Goal: Task Accomplishment & Management: Complete application form

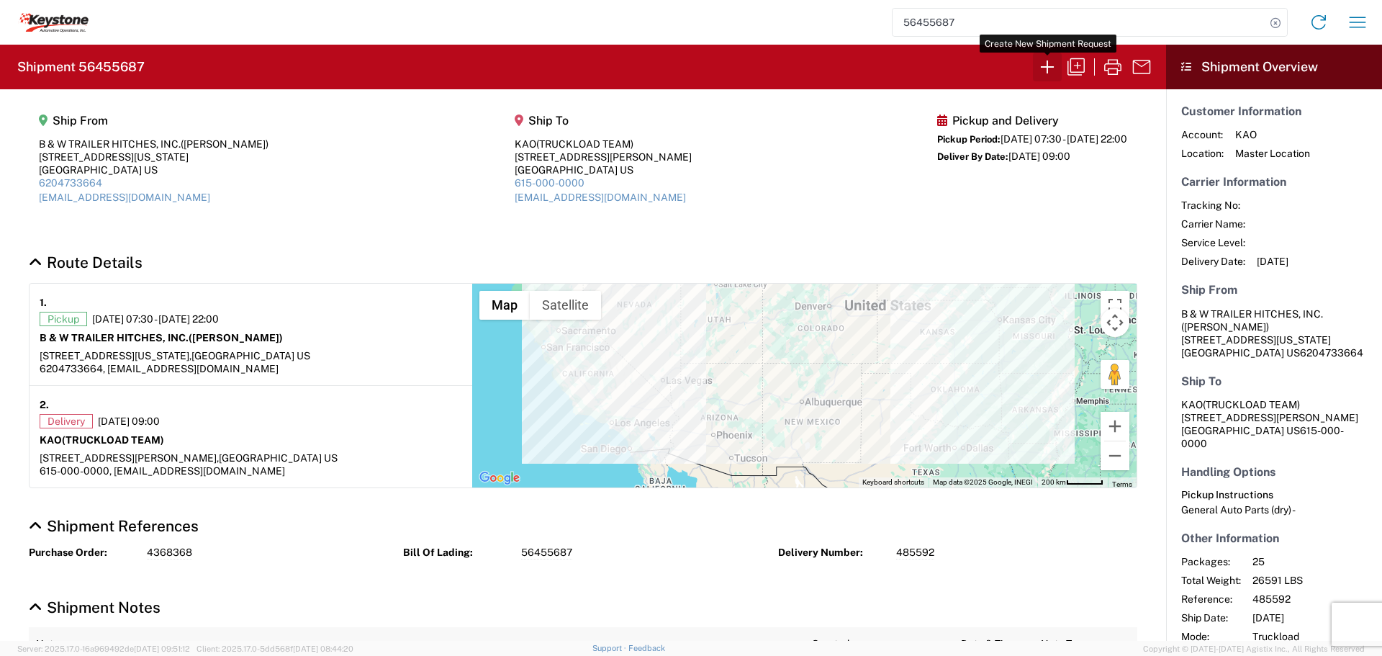
click at [1048, 62] on icon "button" at bounding box center [1047, 66] width 23 height 23
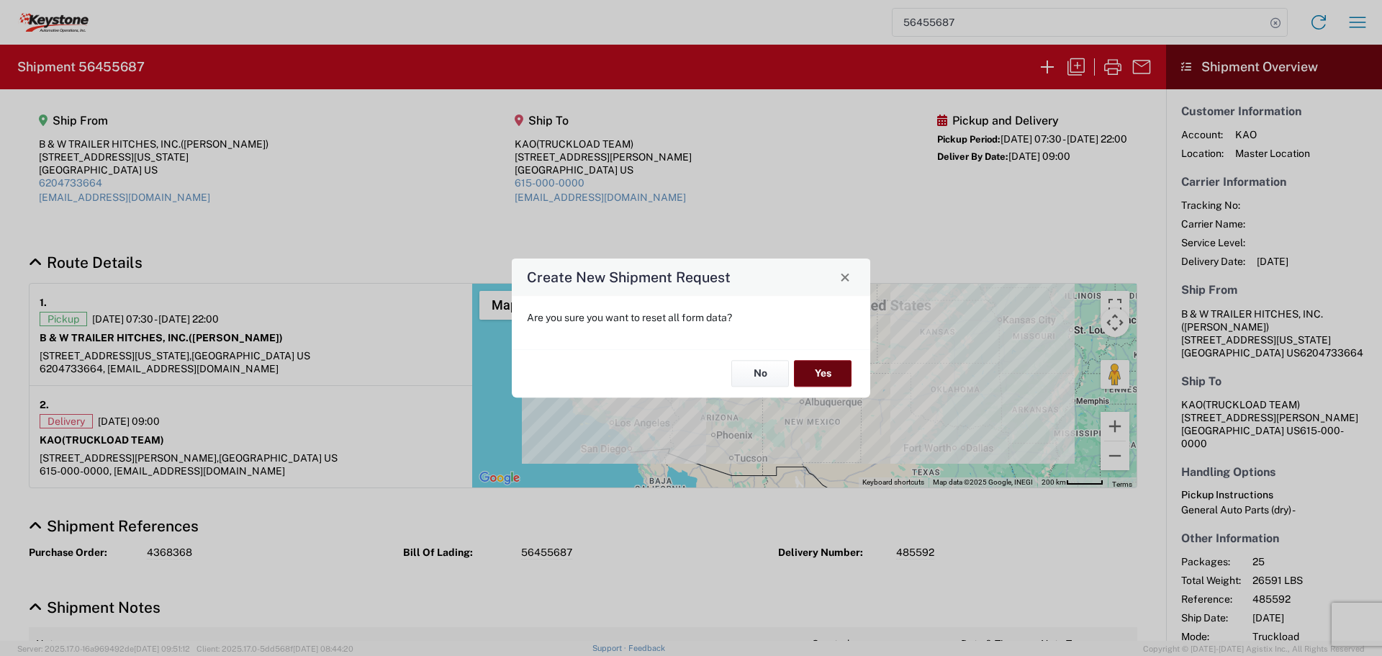
click at [826, 362] on button "Yes" at bounding box center [823, 374] width 58 height 27
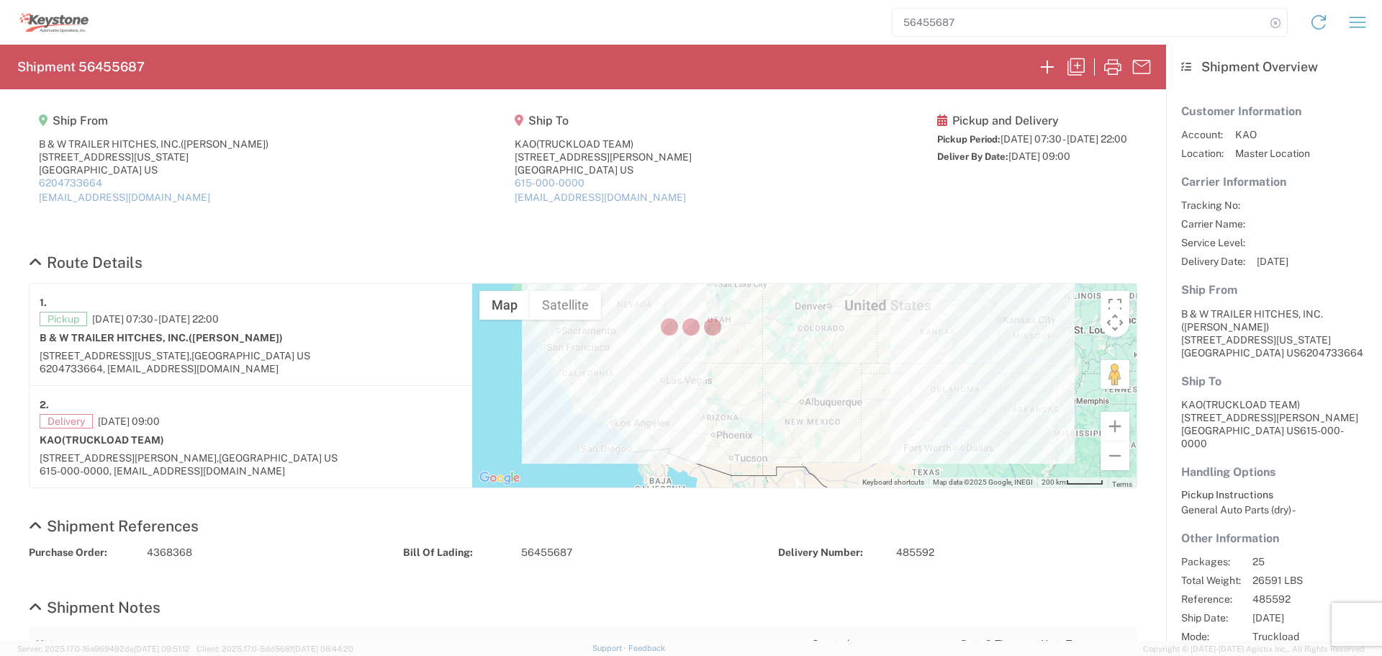
select select "FULL"
select select "US"
select select "LBS"
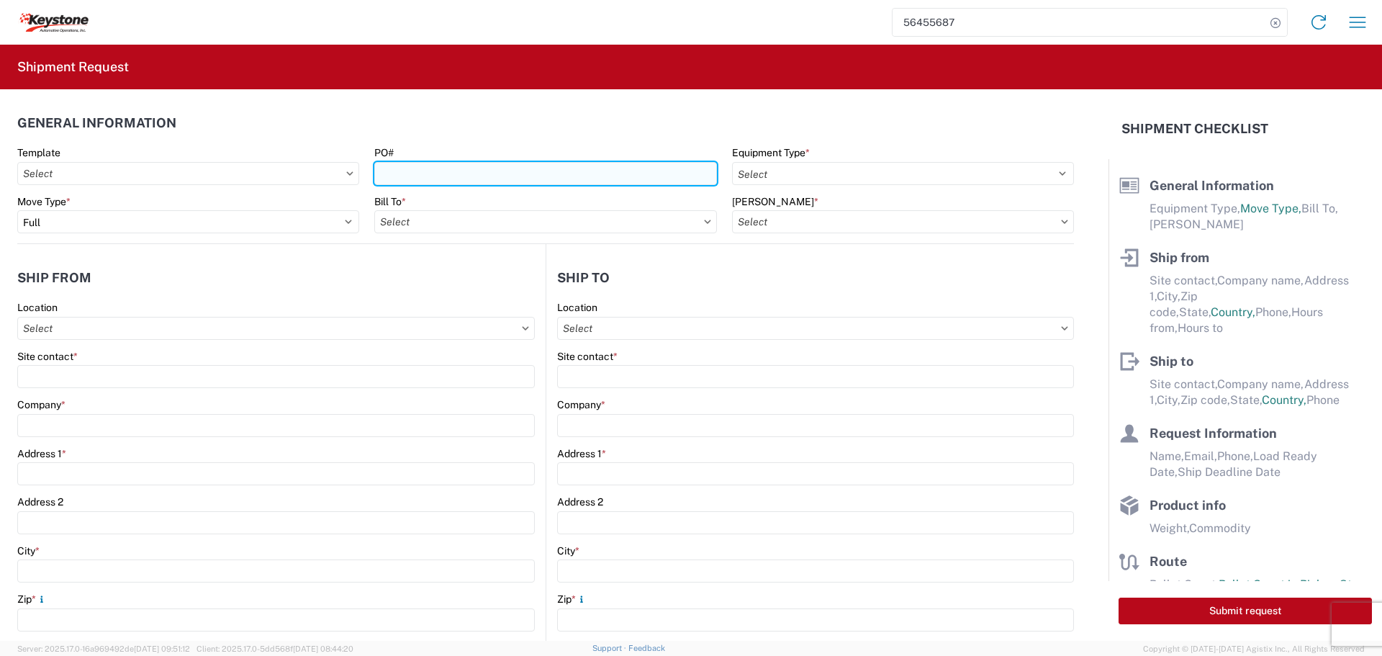
click at [507, 171] on input "PO#" at bounding box center [545, 173] width 342 height 23
type input "5180084"
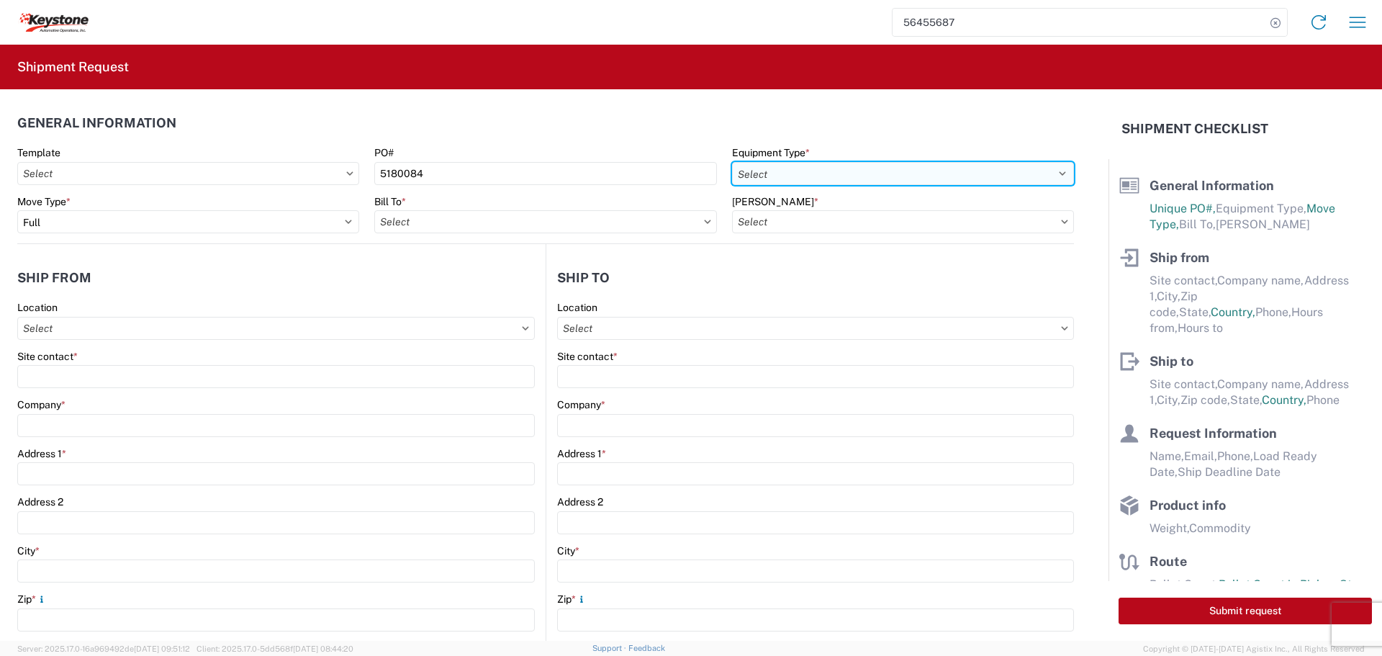
click at [792, 173] on select "Select 53’ Dry Van Flatbed Dropdeck (van) Lowboy (flatbed) Rail" at bounding box center [903, 173] width 342 height 23
select select "STDV"
click at [732, 162] on select "Select 53’ Dry Van Flatbed Dropdeck (van) Lowboy (flatbed) Rail" at bounding box center [903, 173] width 342 height 23
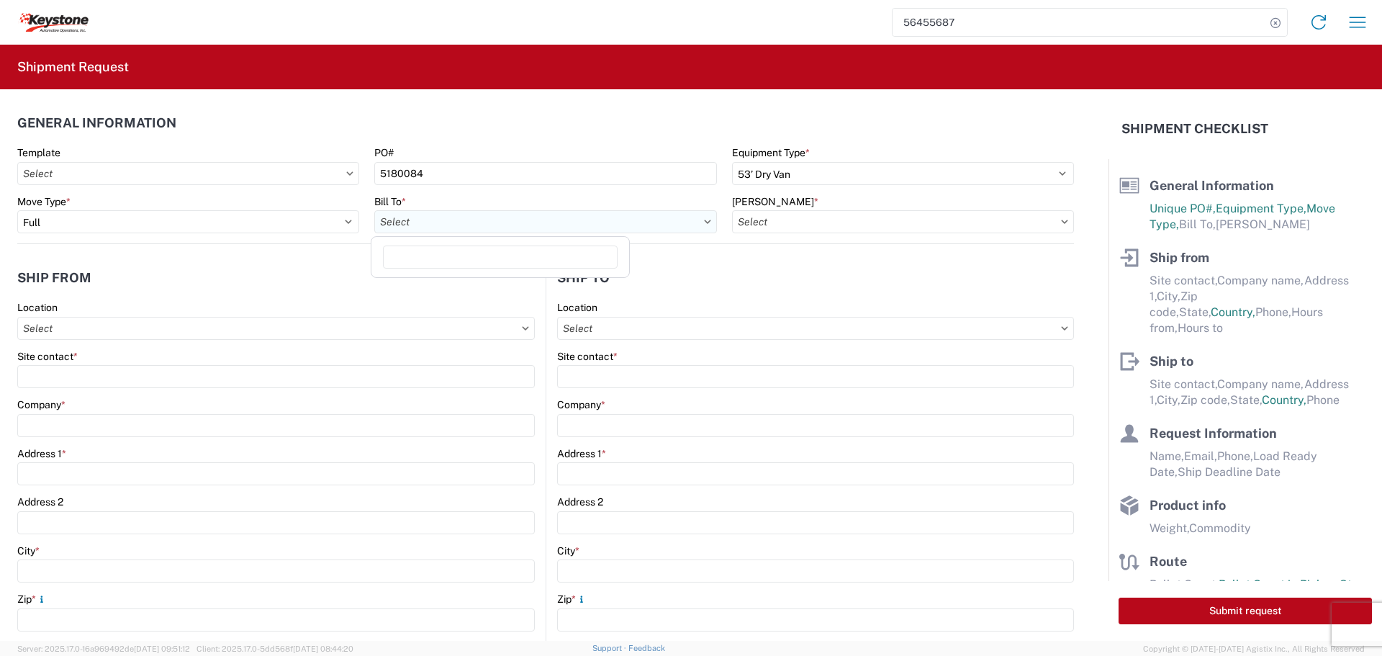
click at [644, 225] on input "Bill To *" at bounding box center [545, 221] width 342 height 23
type input "8438"
click at [533, 287] on div "8438 - [GEOGRAPHIC_DATA], [GEOGRAPHIC_DATA] - KAO Logistics" at bounding box center [535, 285] width 323 height 23
type input "8438 - [GEOGRAPHIC_DATA], [GEOGRAPHIC_DATA] - KAO Logistics"
click at [1008, 219] on input "[PERSON_NAME] *" at bounding box center [903, 221] width 342 height 23
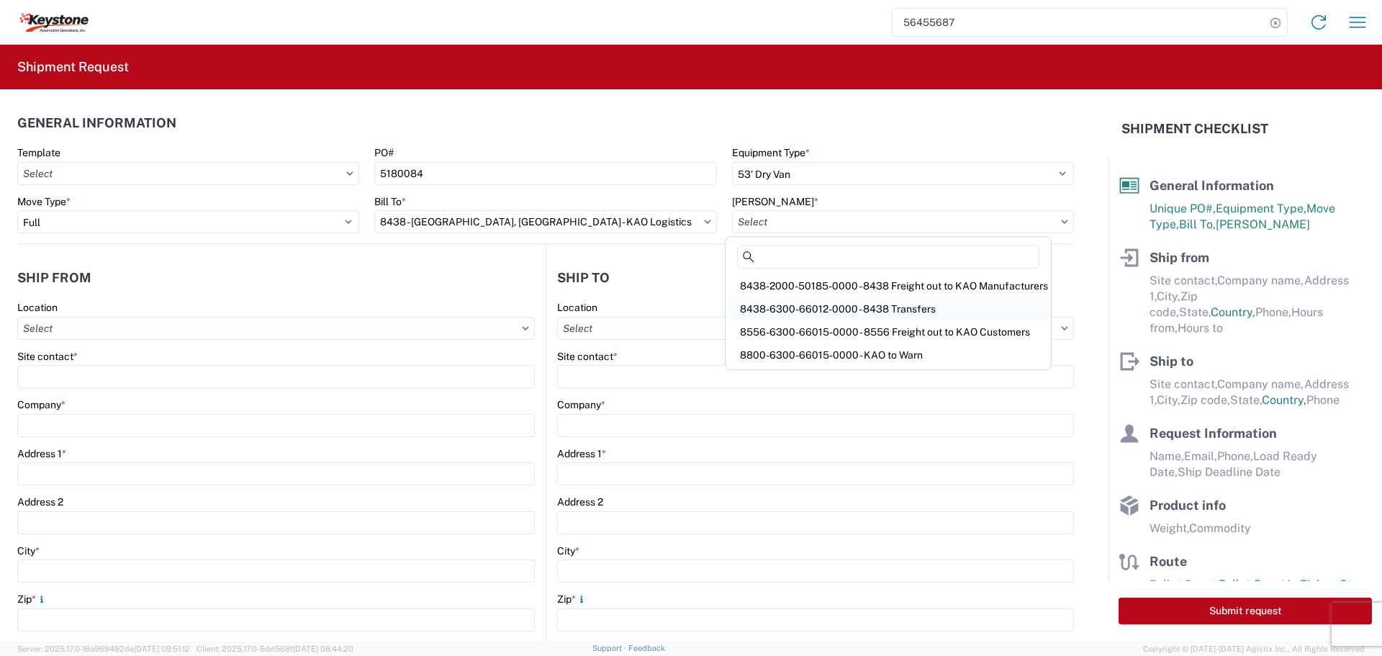
click at [841, 304] on div "8438-6300-66012-0000 - 8438 Transfers" at bounding box center [888, 308] width 320 height 23
type input "8438-6300-66012-0000 - 8438 Transfers, 8438-6300-66012-0000 - 8438 Transfers"
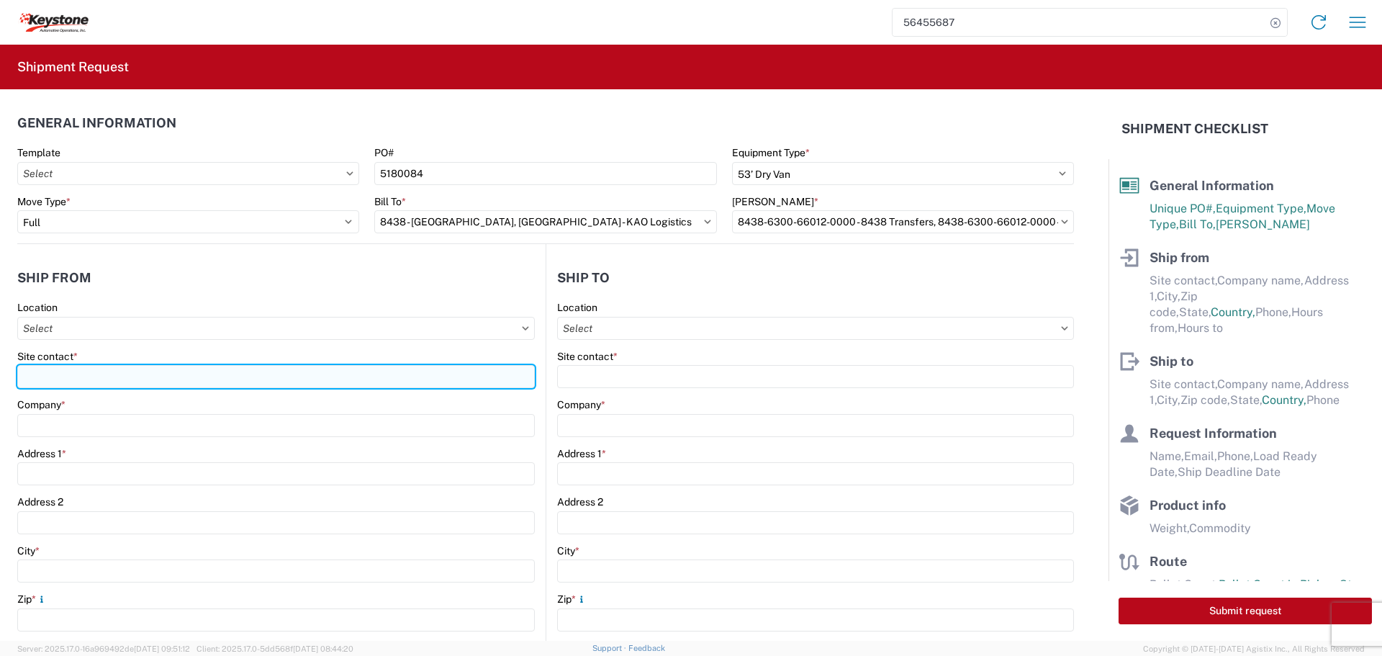
click at [66, 366] on input "Site contact *" at bounding box center [276, 376] width 518 height 23
type input "BILL OR [PERSON_NAME]"
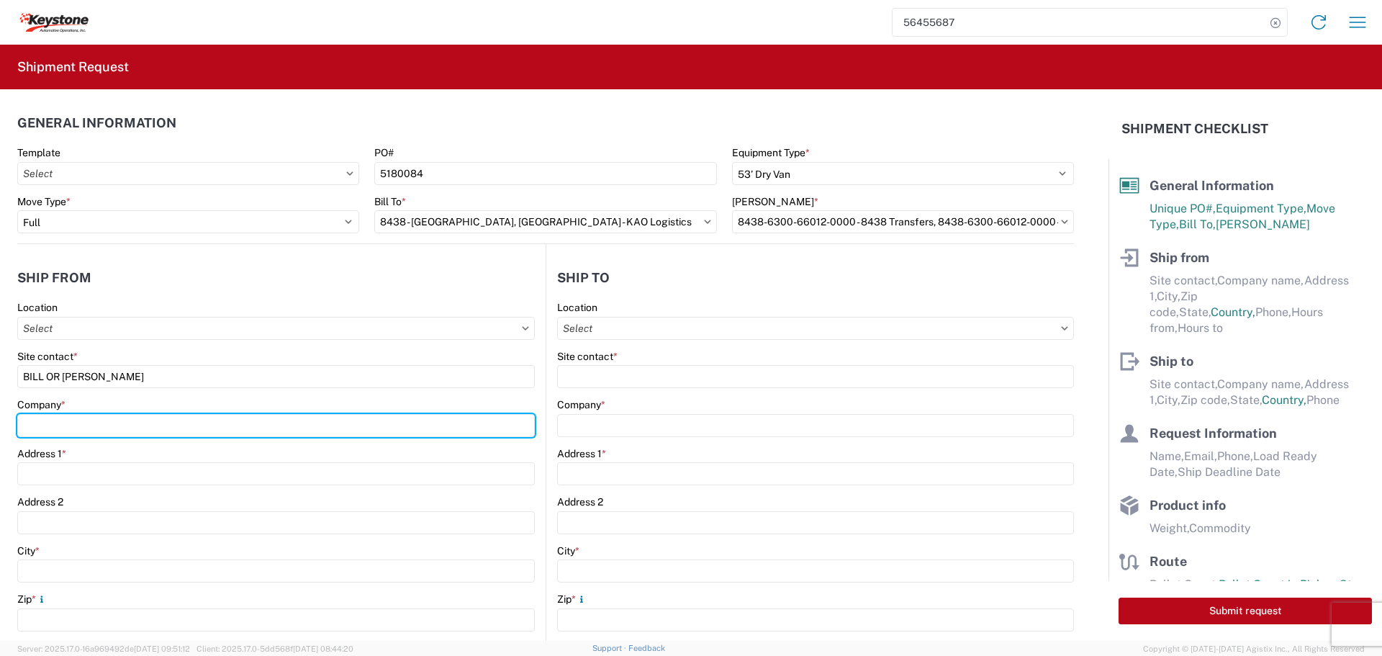
type input "B & W TRAILER HITCHES, INC."
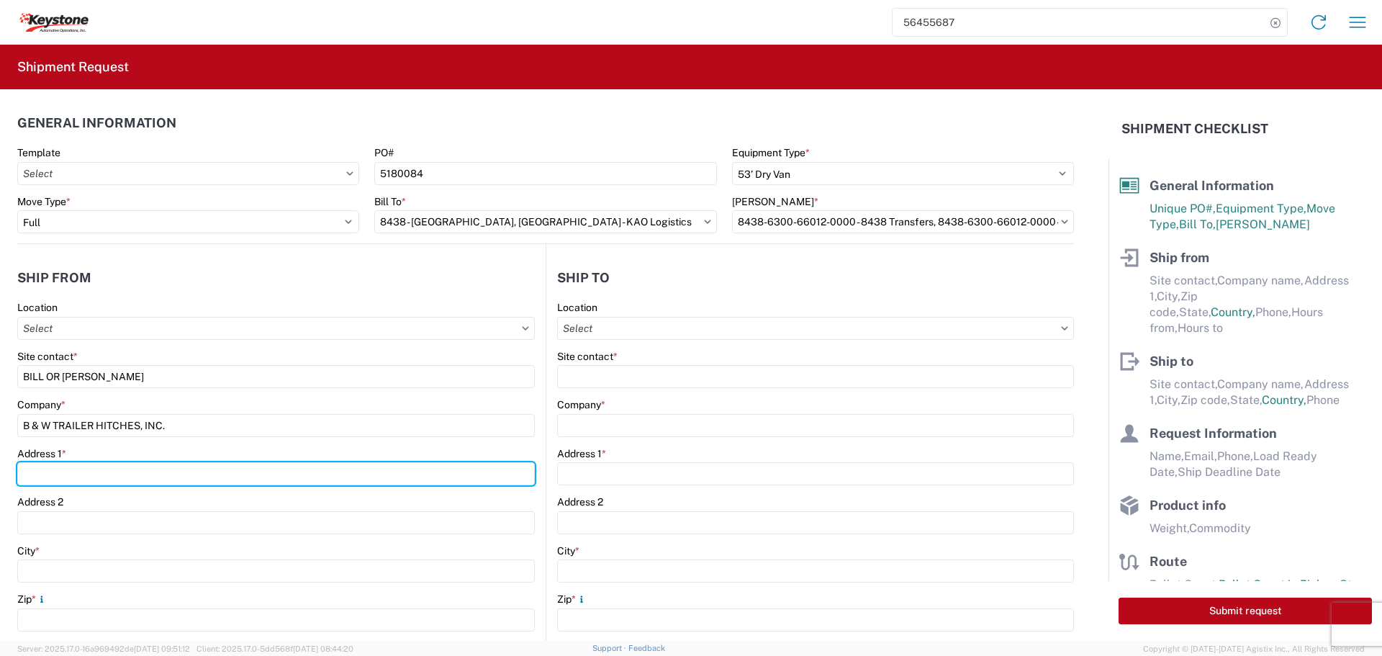
type input "[STREET_ADDRESS][US_STATE]"
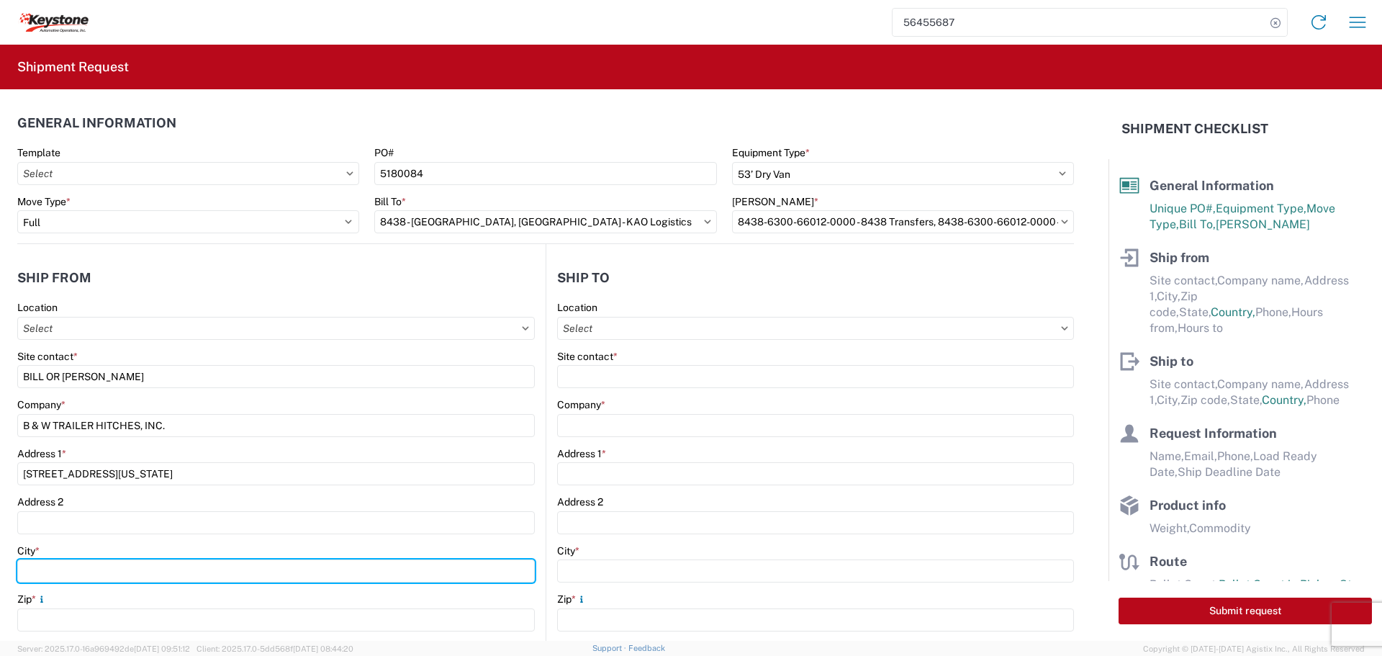
type input "HUMBOLDT"
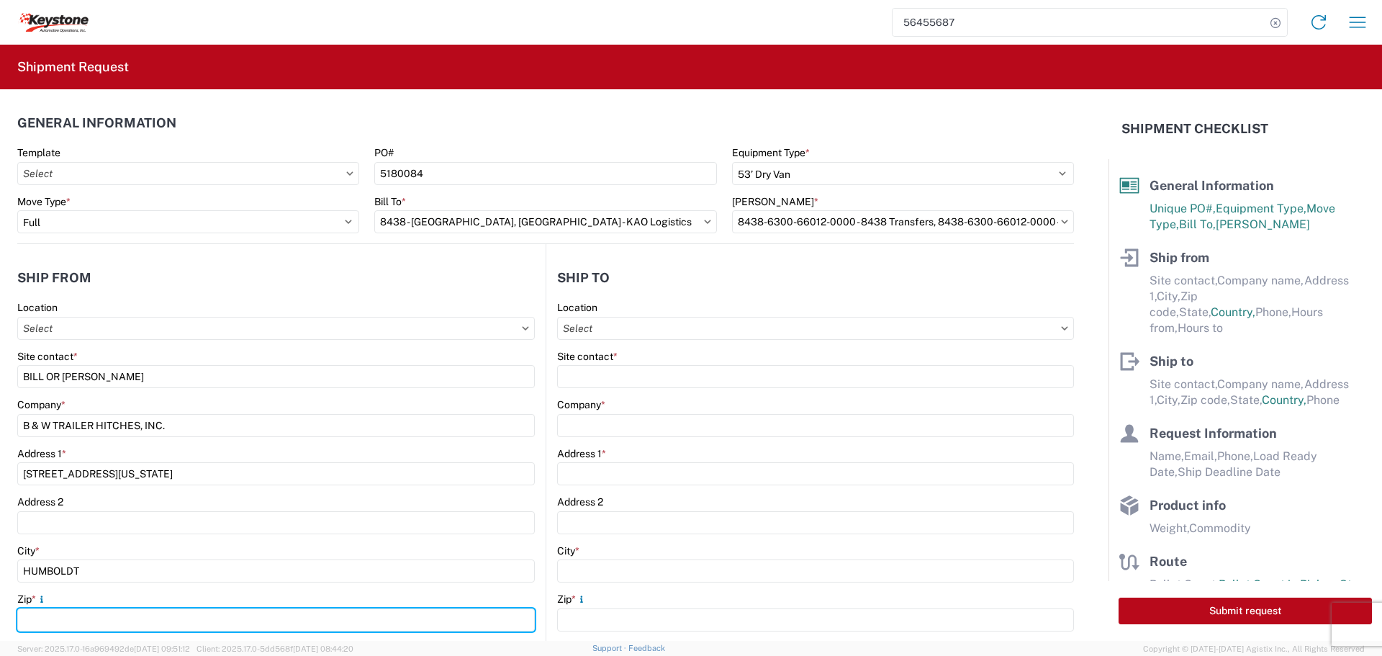
type input "66748"
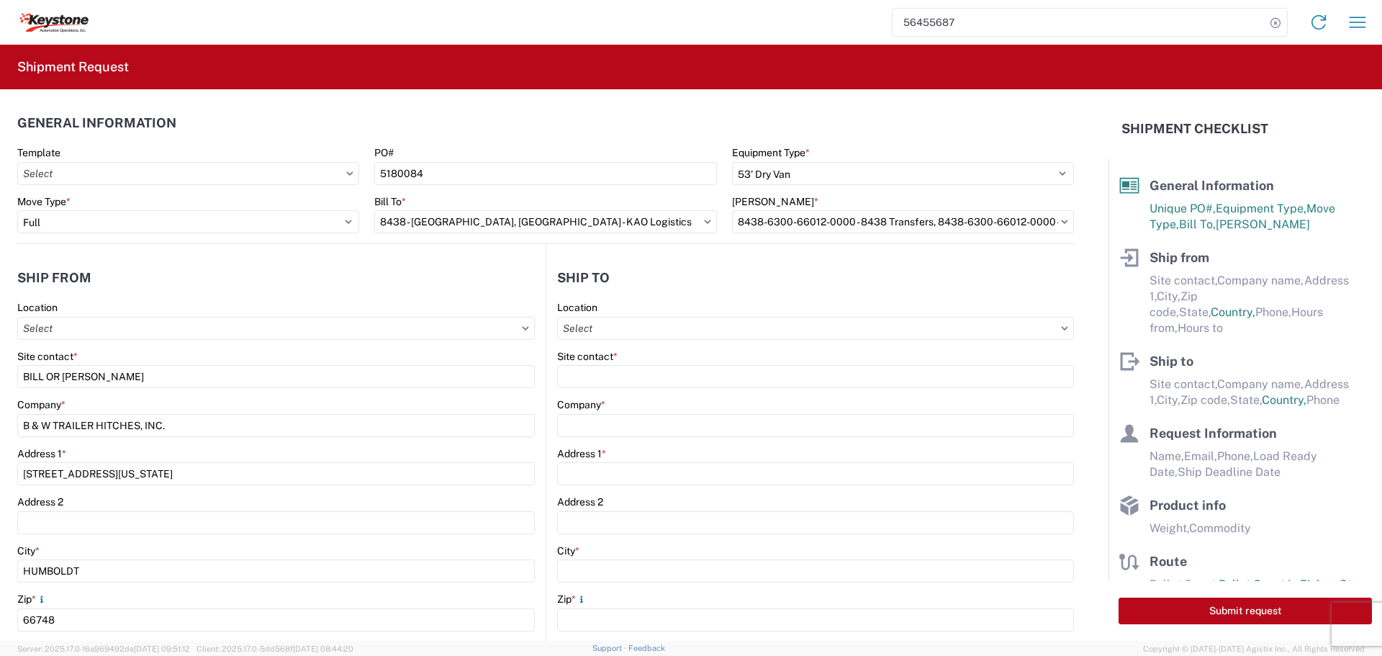
select select "KS"
type input "[EMAIL_ADDRESS][DOMAIN_NAME]"
type input "6204733664"
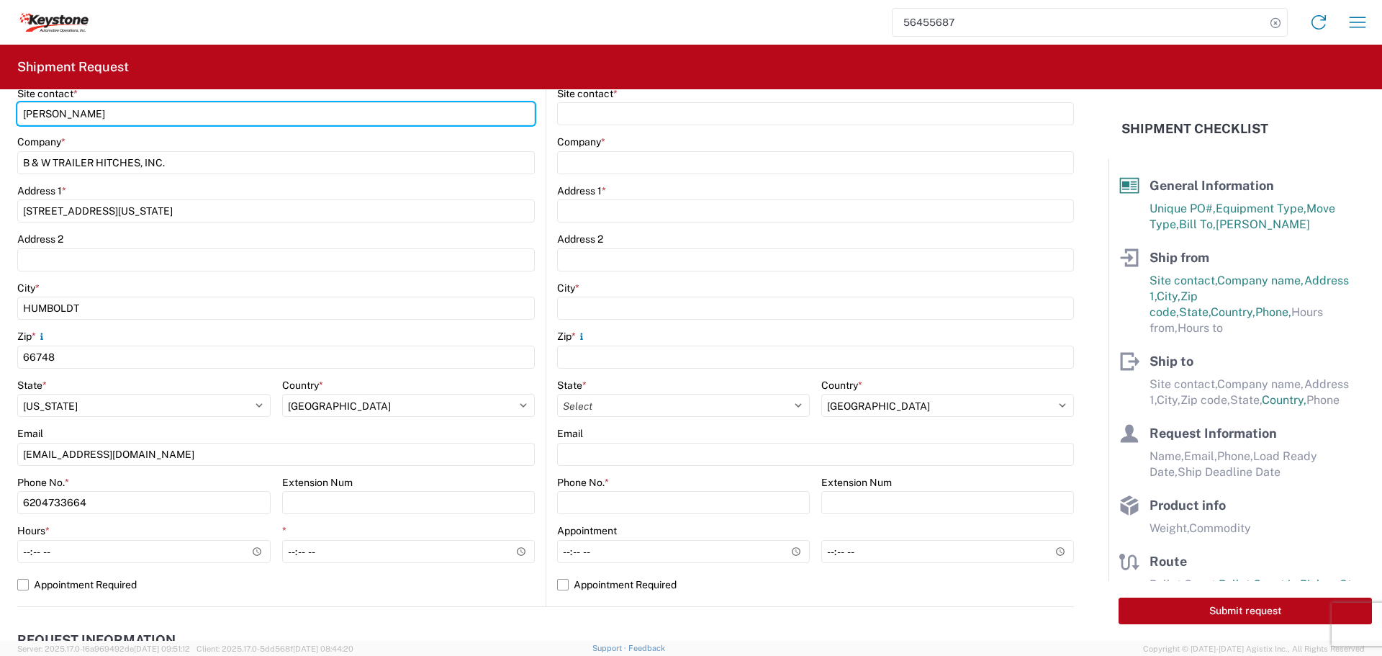
scroll to position [288, 0]
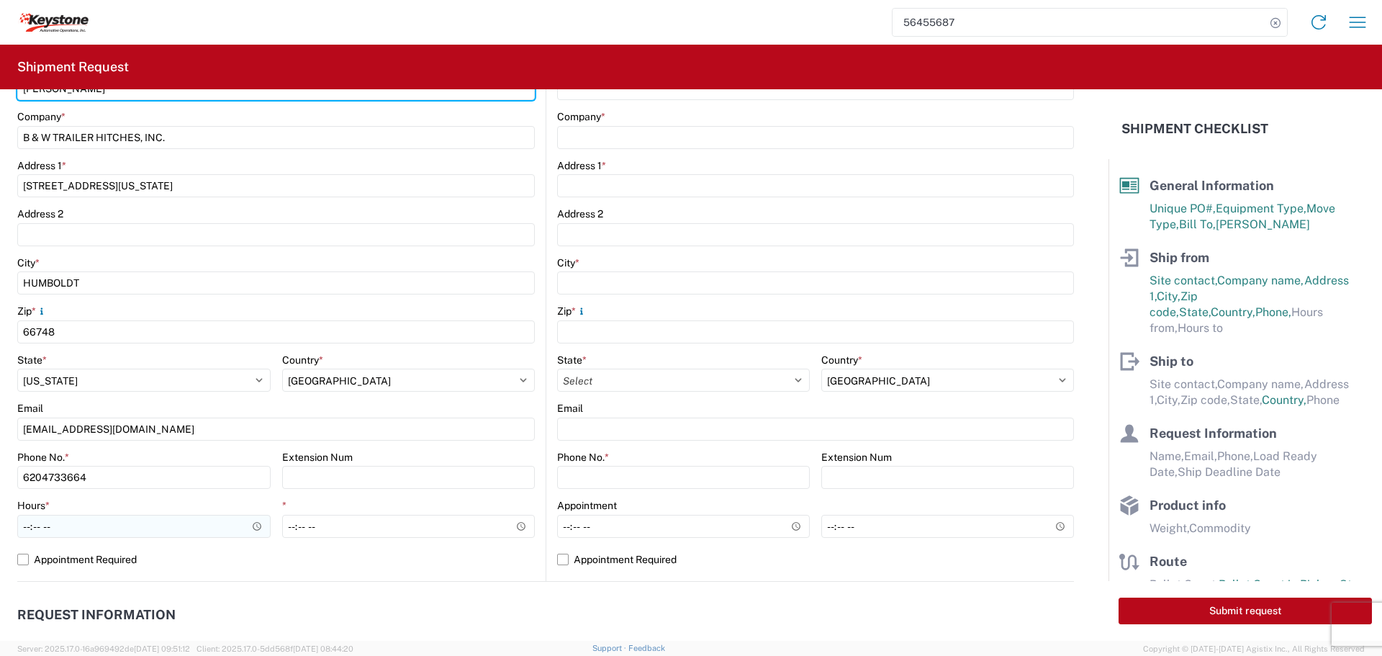
type input "[PERSON_NAME]"
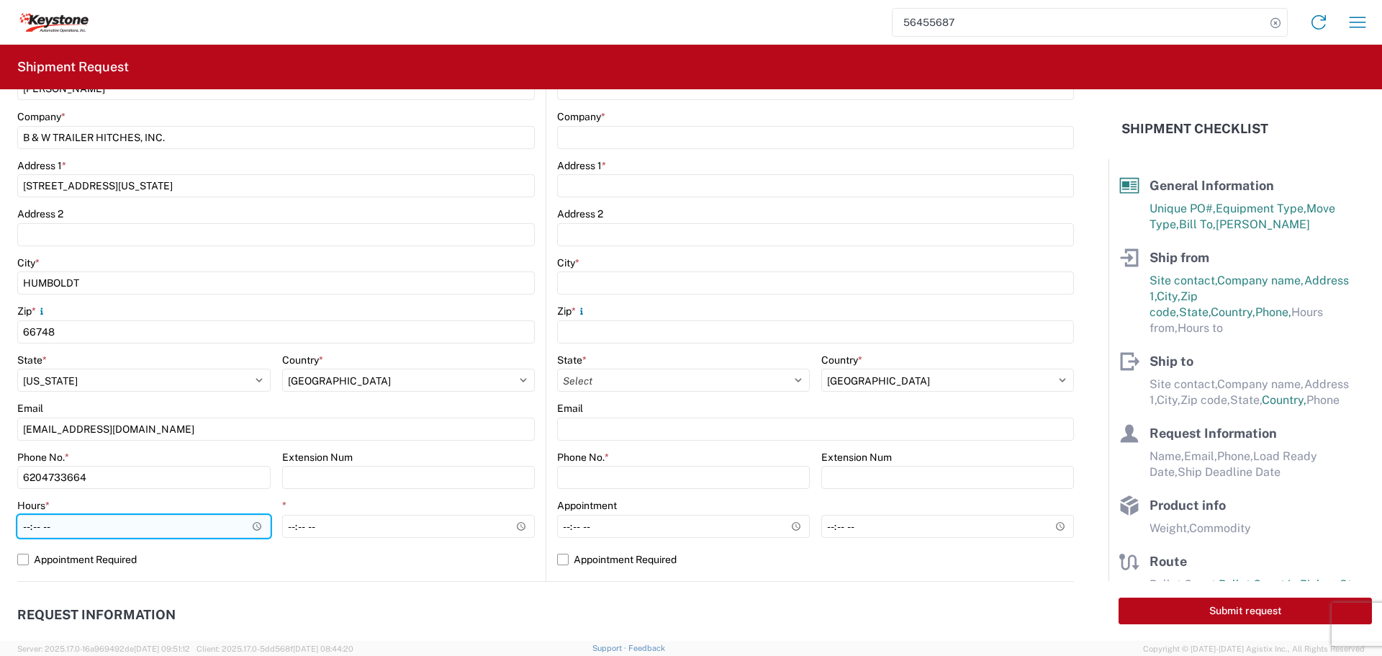
click at [254, 524] on input "Hours *" at bounding box center [143, 526] width 253 height 23
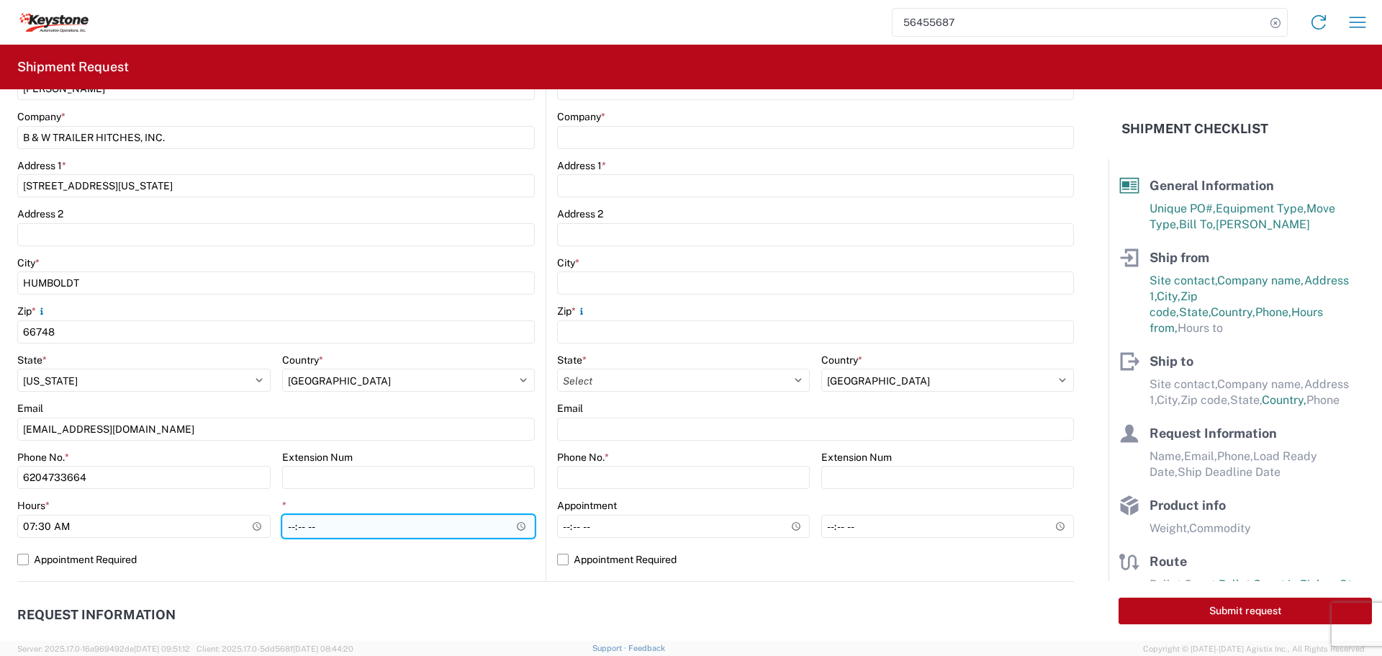
type input "07:30"
click at [518, 525] on input "*" at bounding box center [408, 526] width 253 height 23
type input "22:00"
click at [435, 522] on input "22:00" at bounding box center [408, 526] width 253 height 23
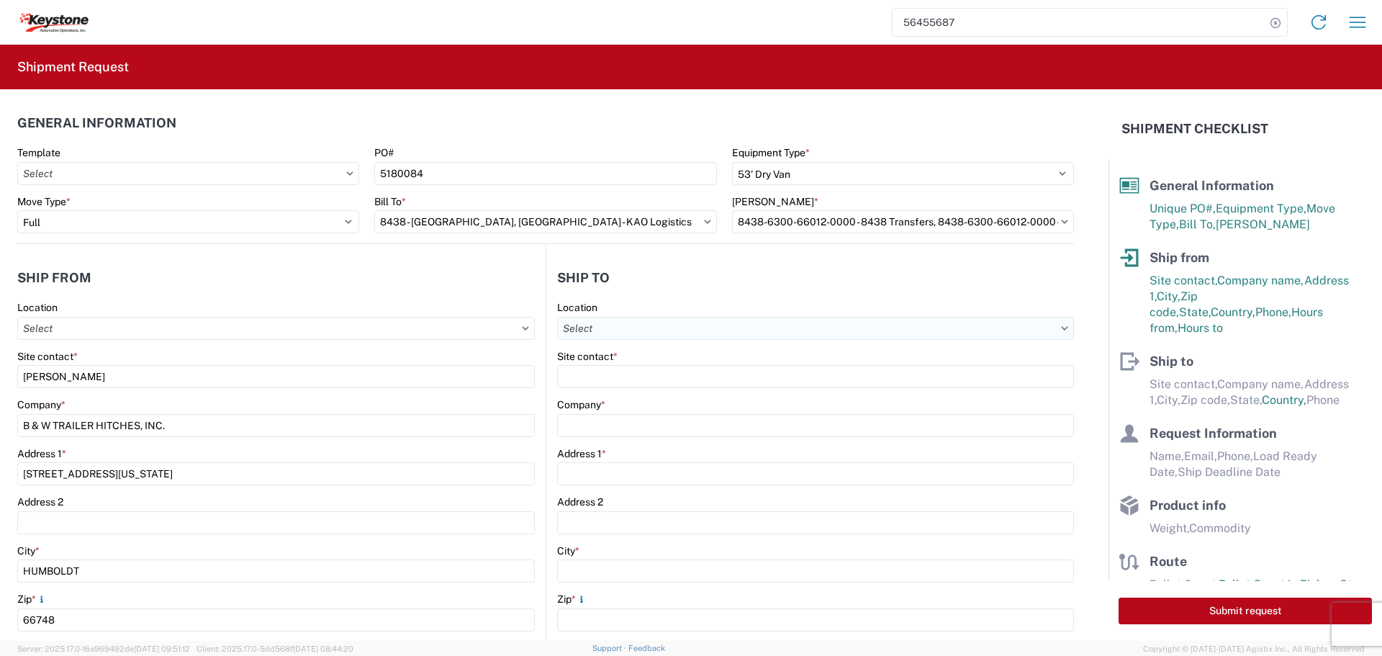
click at [681, 322] on input "Location" at bounding box center [815, 328] width 517 height 23
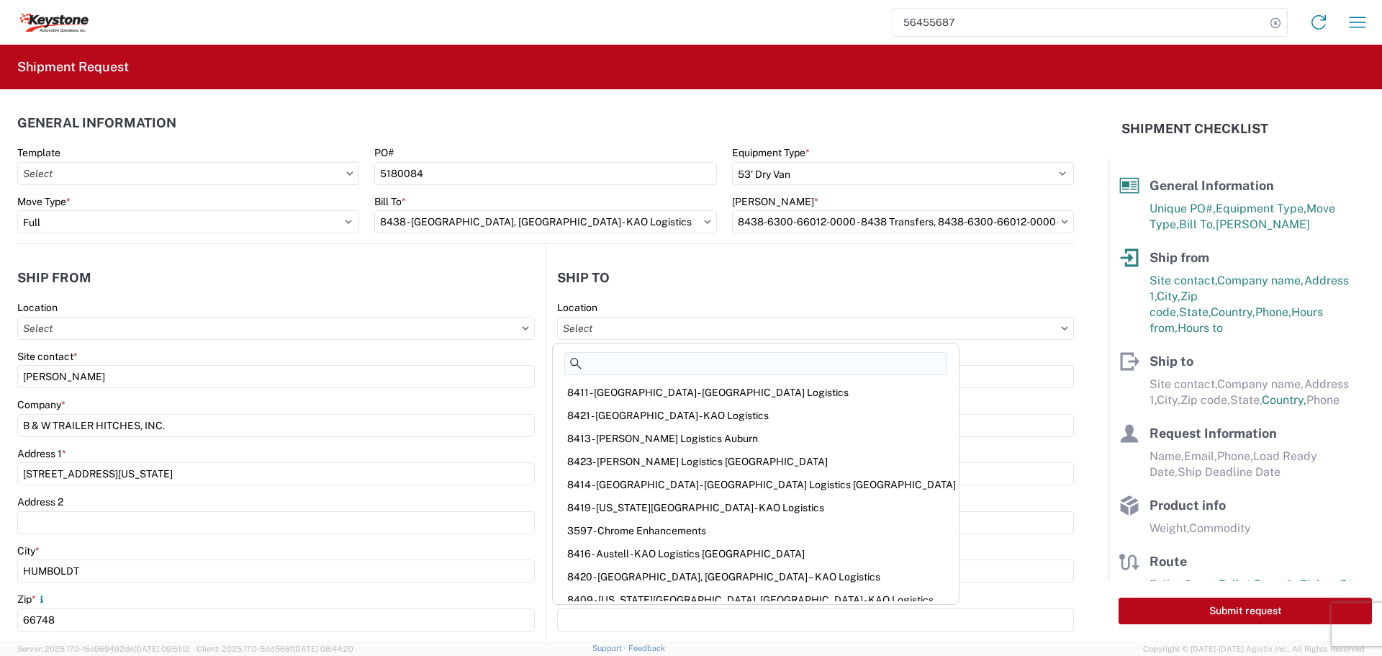
click at [655, 360] on input at bounding box center [755, 363] width 383 height 23
click at [644, 361] on input at bounding box center [755, 363] width 383 height 23
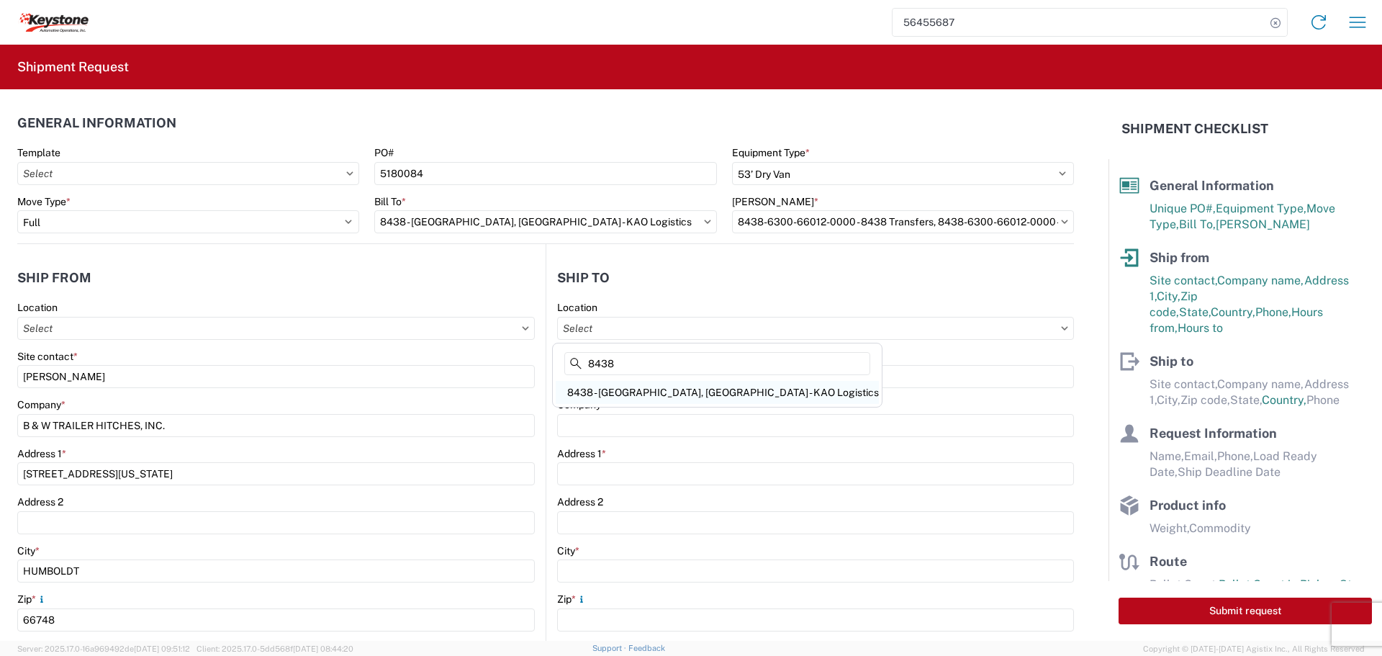
type input "8438"
click at [660, 385] on div "8438 - [GEOGRAPHIC_DATA], [GEOGRAPHIC_DATA] - KAO Logistics" at bounding box center [717, 392] width 323 height 23
type input "8438 - [GEOGRAPHIC_DATA], [GEOGRAPHIC_DATA] - KAO Logistics"
type input "KAO"
type input "[STREET_ADDRESS][PERSON_NAME]"
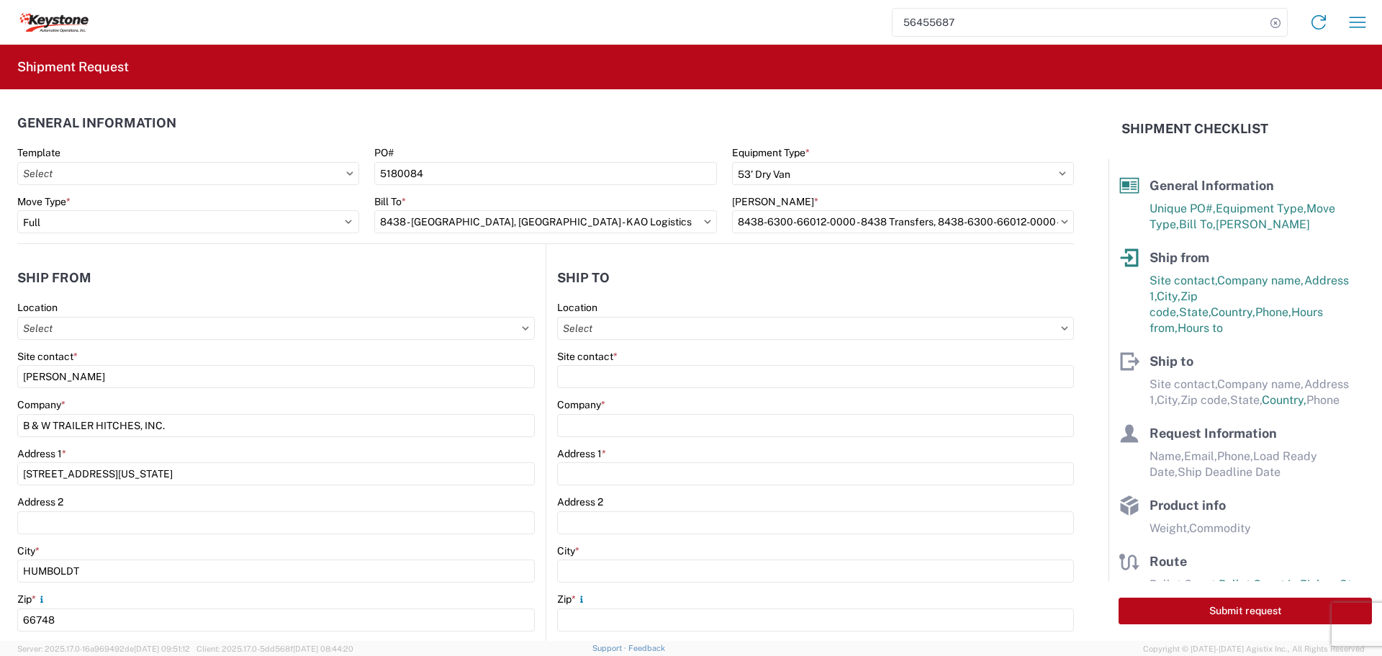
type input "[GEOGRAPHIC_DATA]"
type input "99224"
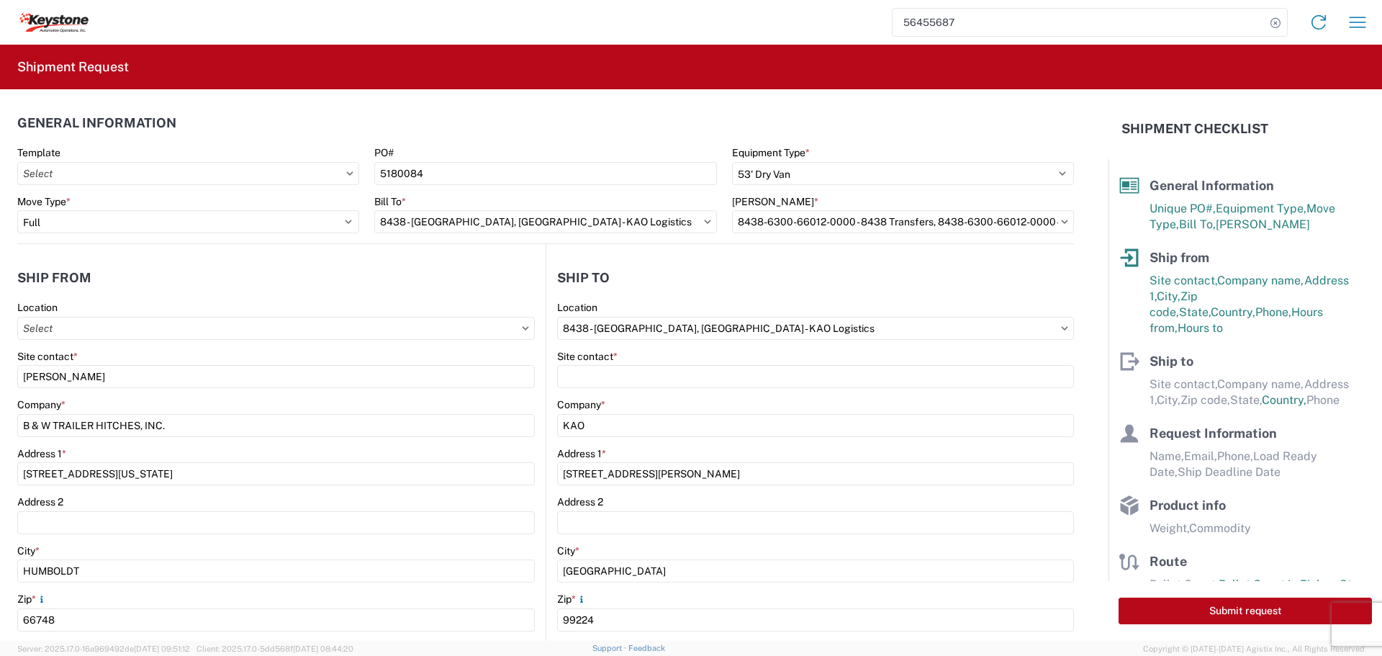
select select "WA"
select select "US"
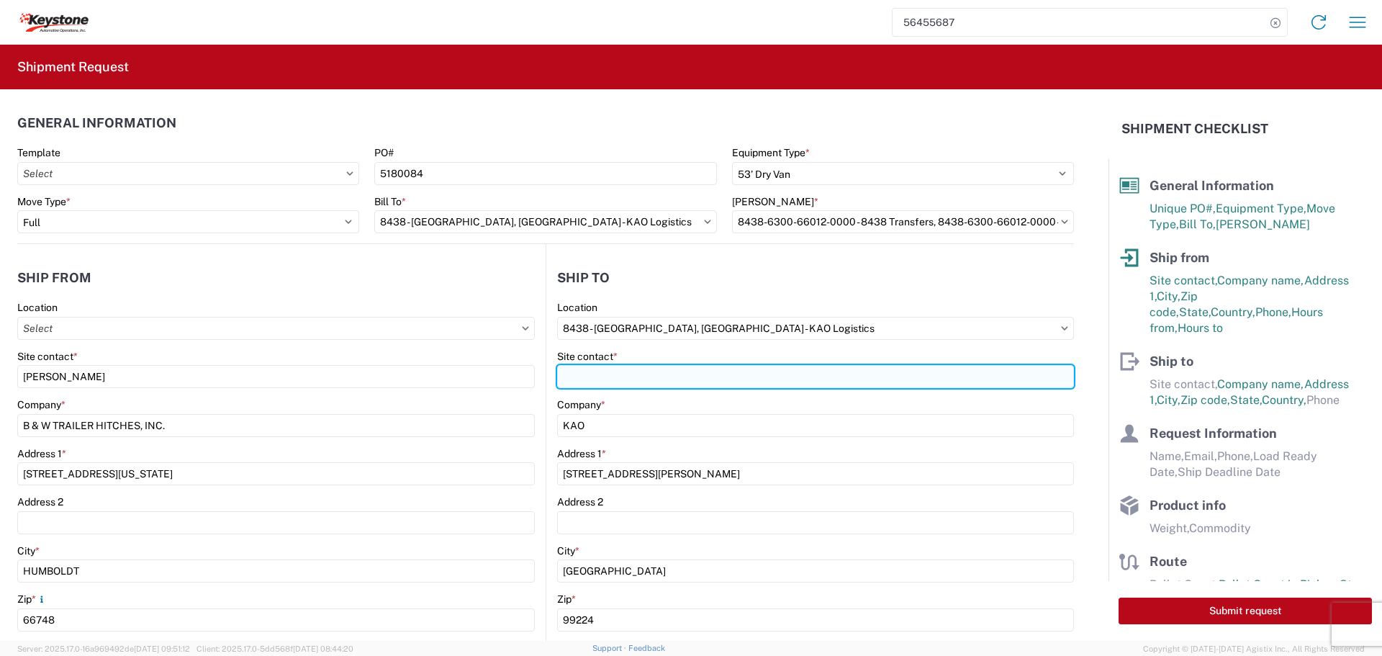
drag, startPoint x: 660, startPoint y: 381, endPoint x: 670, endPoint y: 387, distance: 11.3
click at [666, 384] on input "Site contact *" at bounding box center [815, 376] width 517 height 23
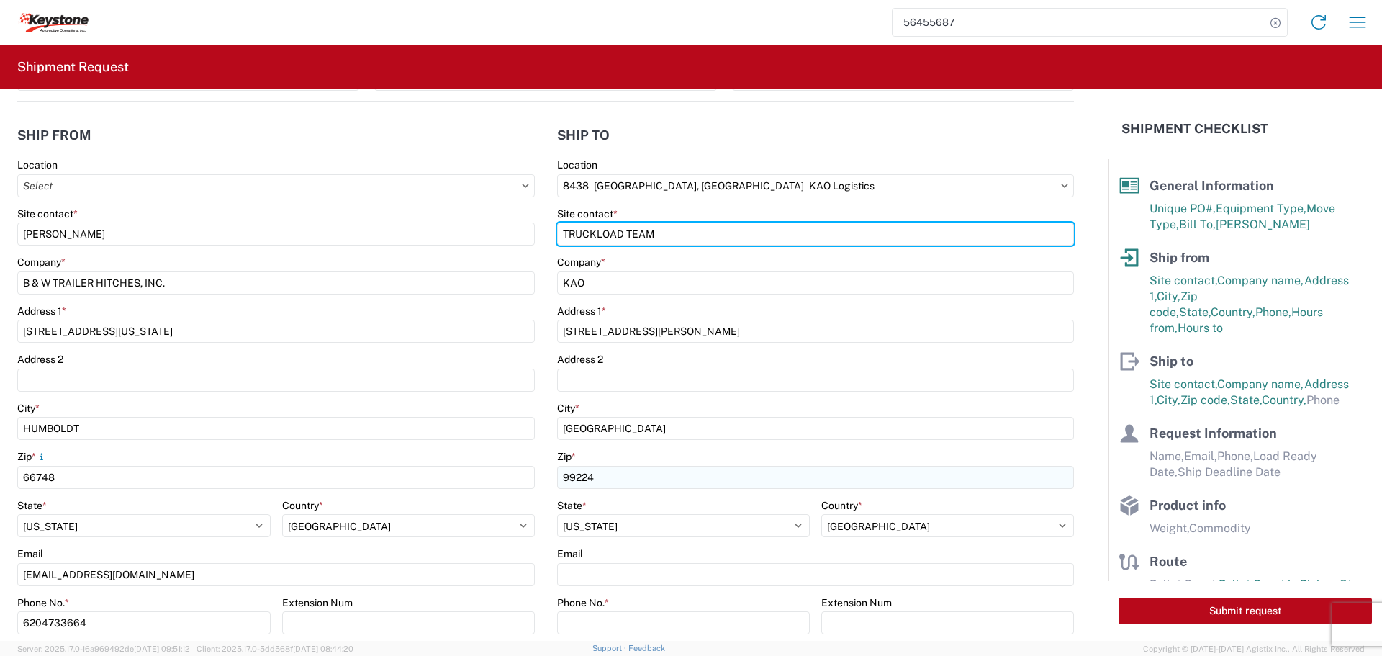
scroll to position [144, 0]
type input "TRUCKLOAD TEAM"
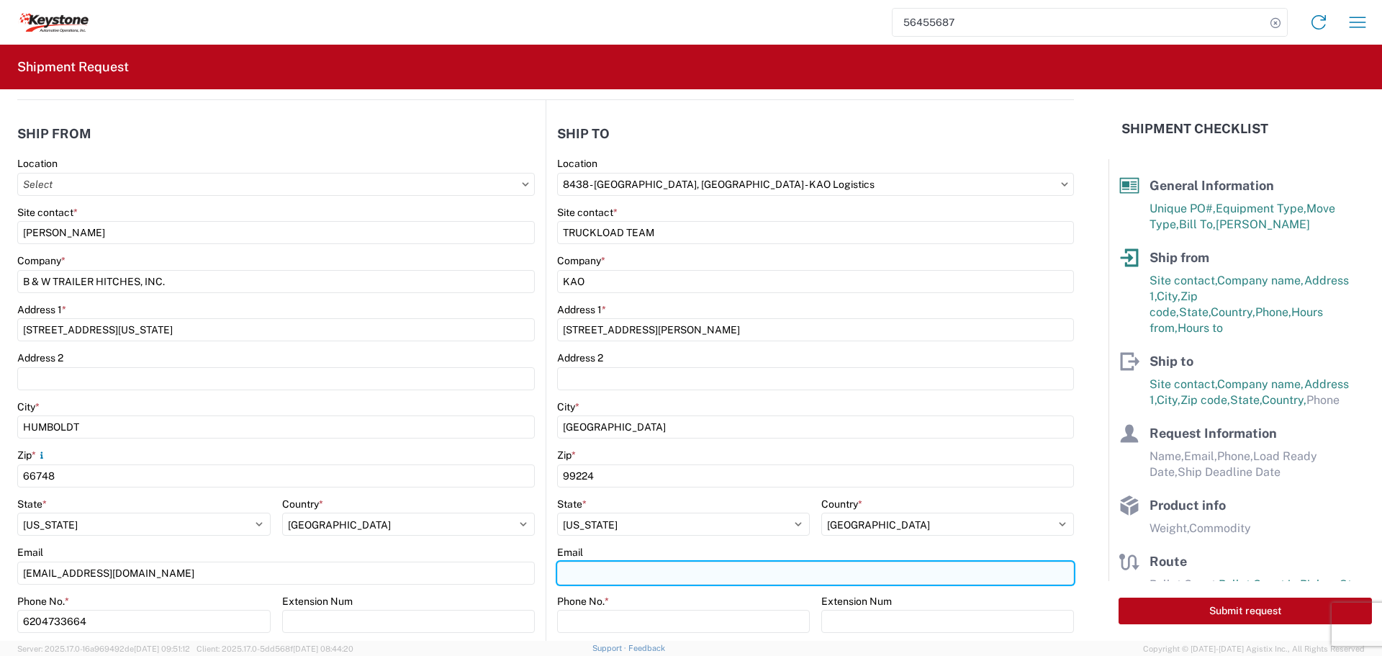
click at [579, 573] on input "Email" at bounding box center [815, 572] width 517 height 23
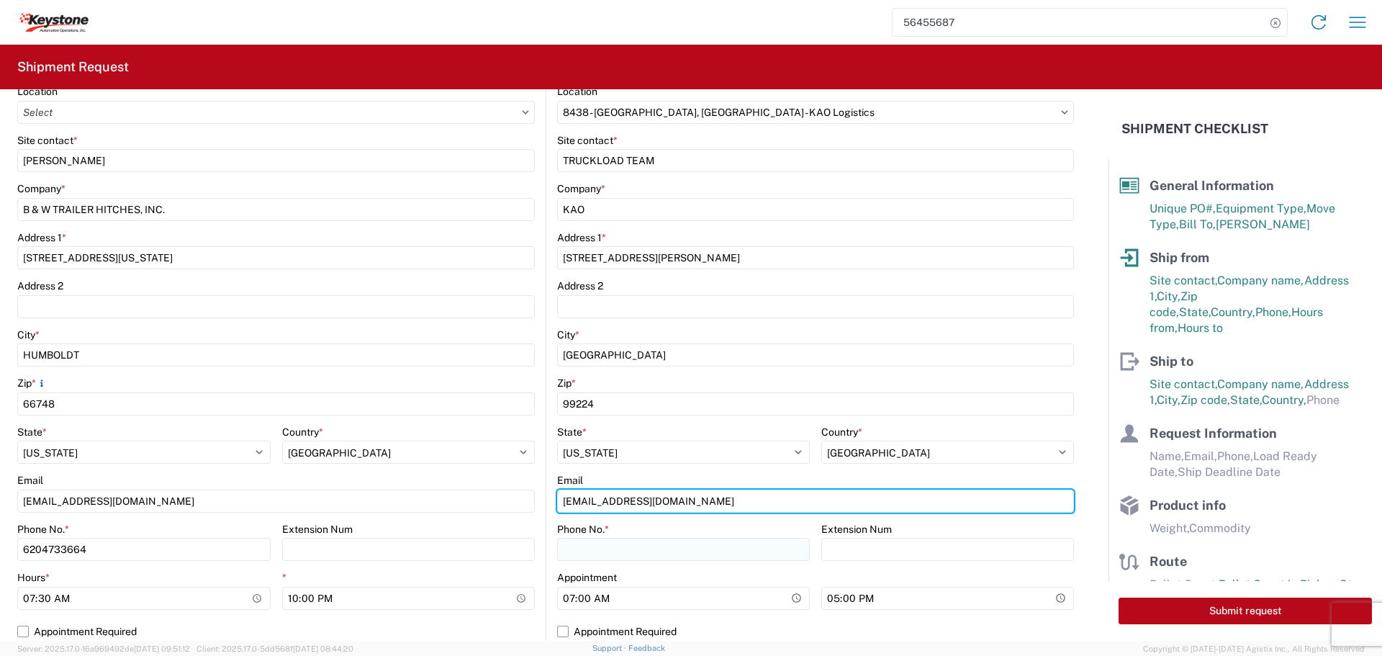
type input "[EMAIL_ADDRESS][DOMAIN_NAME]"
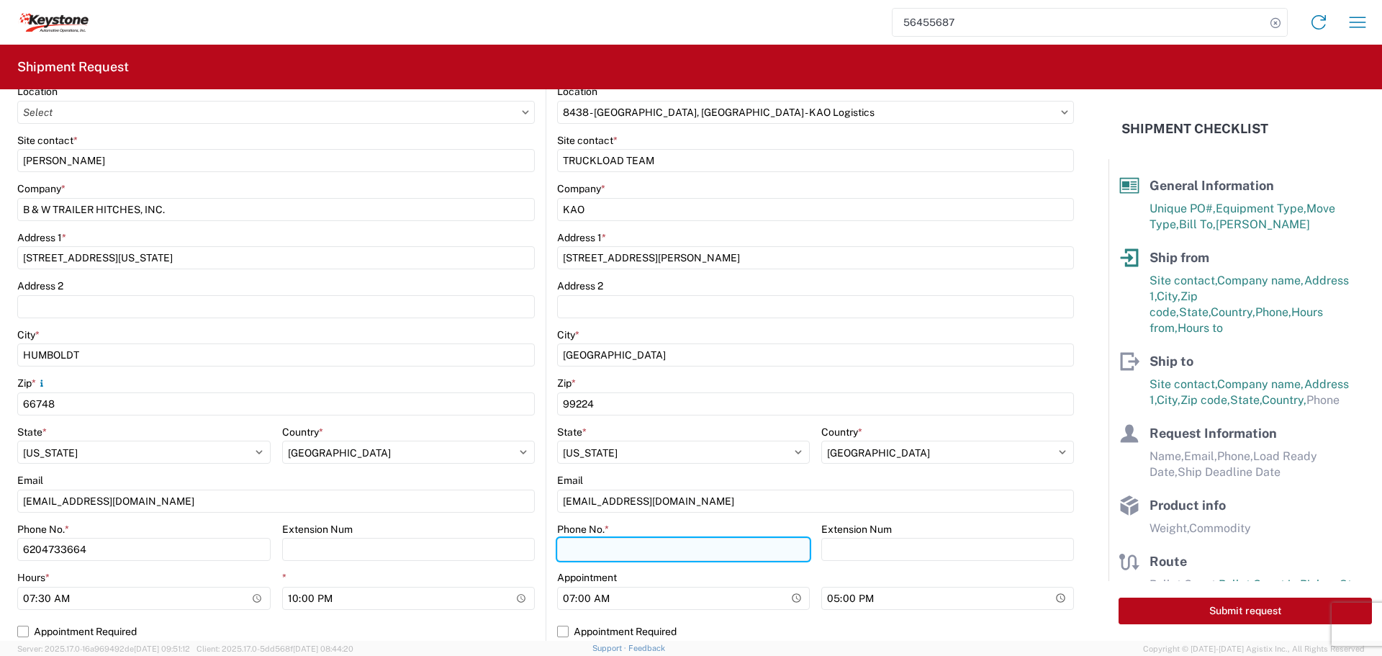
click at [582, 548] on input "Phone No. *" at bounding box center [683, 549] width 253 height 23
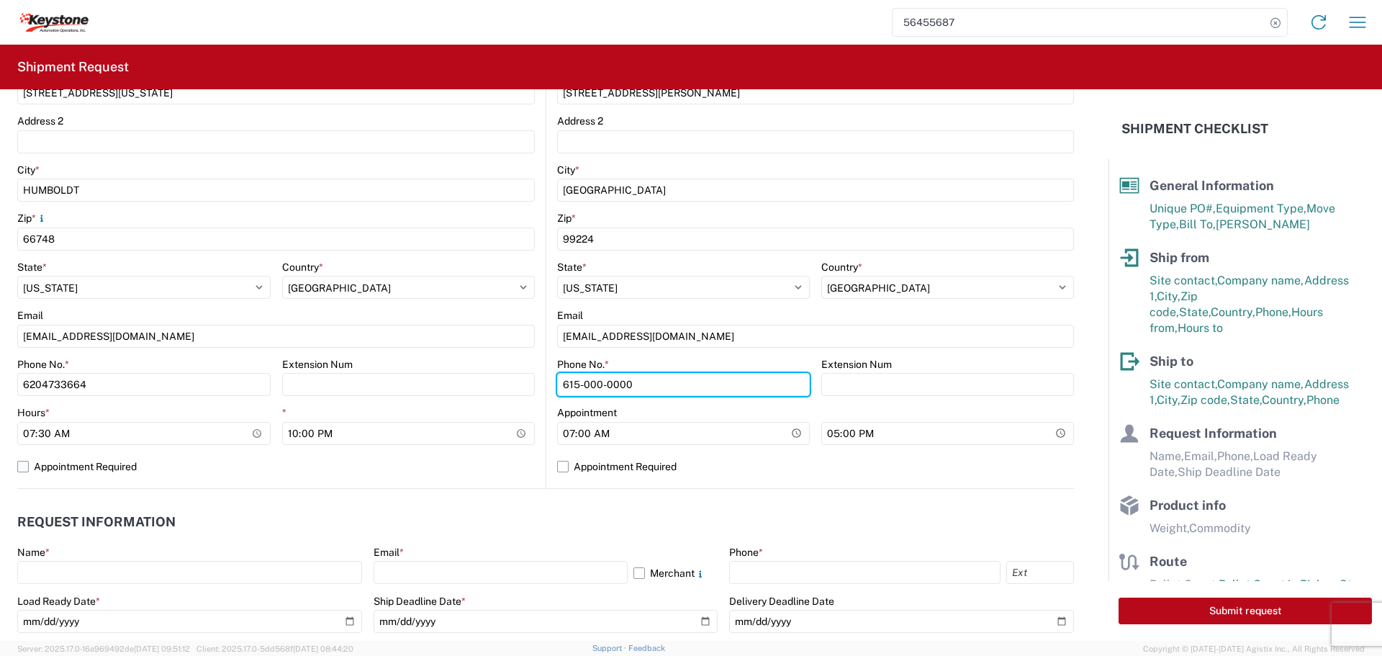
scroll to position [432, 0]
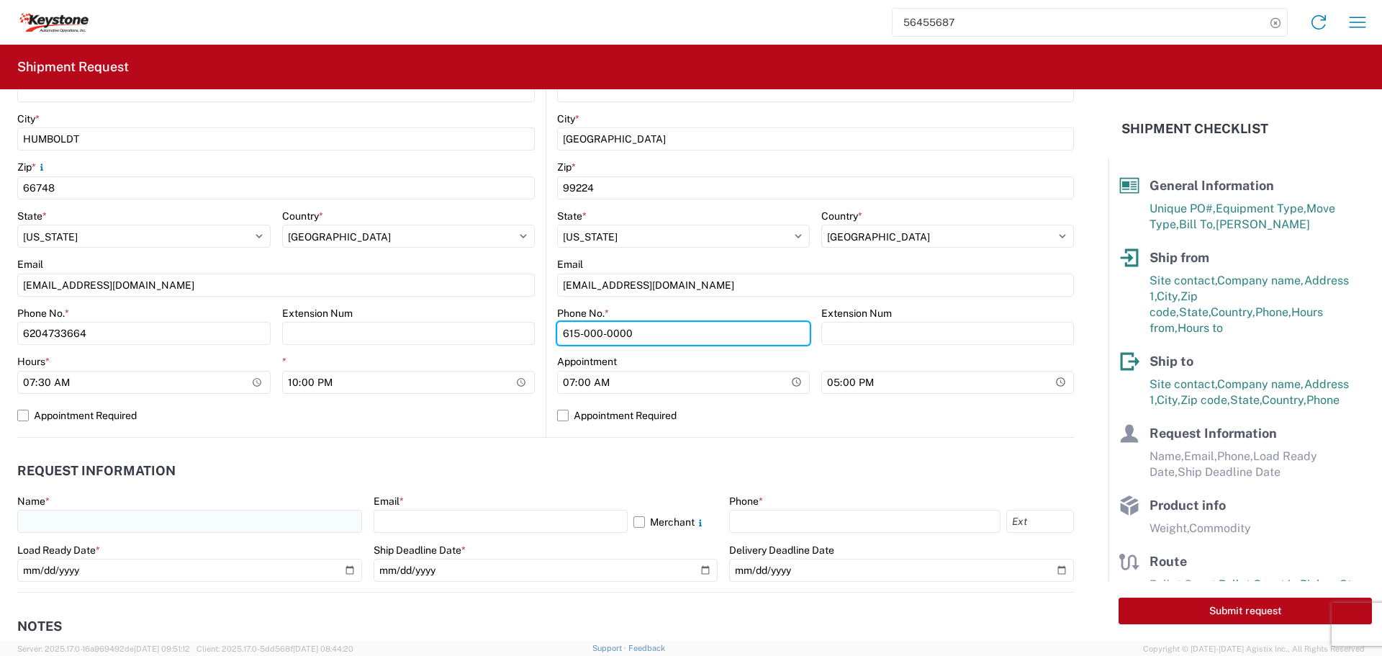
type input "615-000-0000"
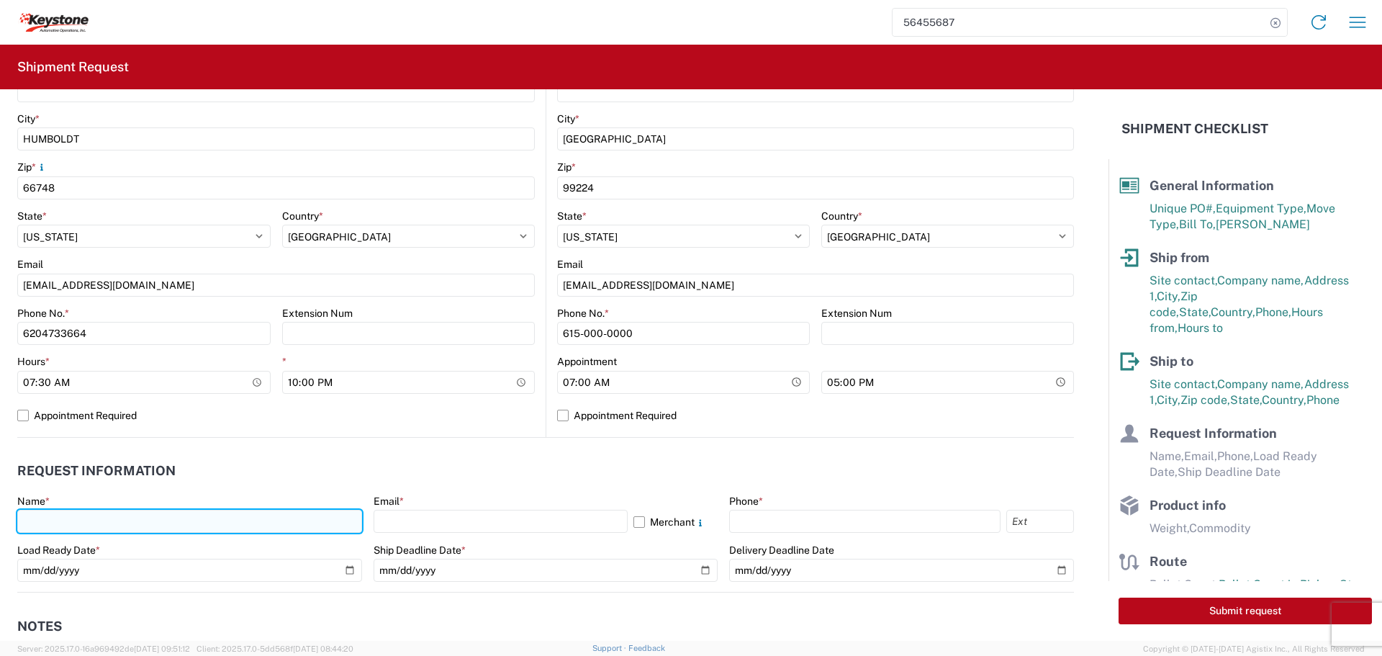
click at [68, 527] on input "text" at bounding box center [189, 521] width 345 height 23
type input "[PERSON_NAME]"
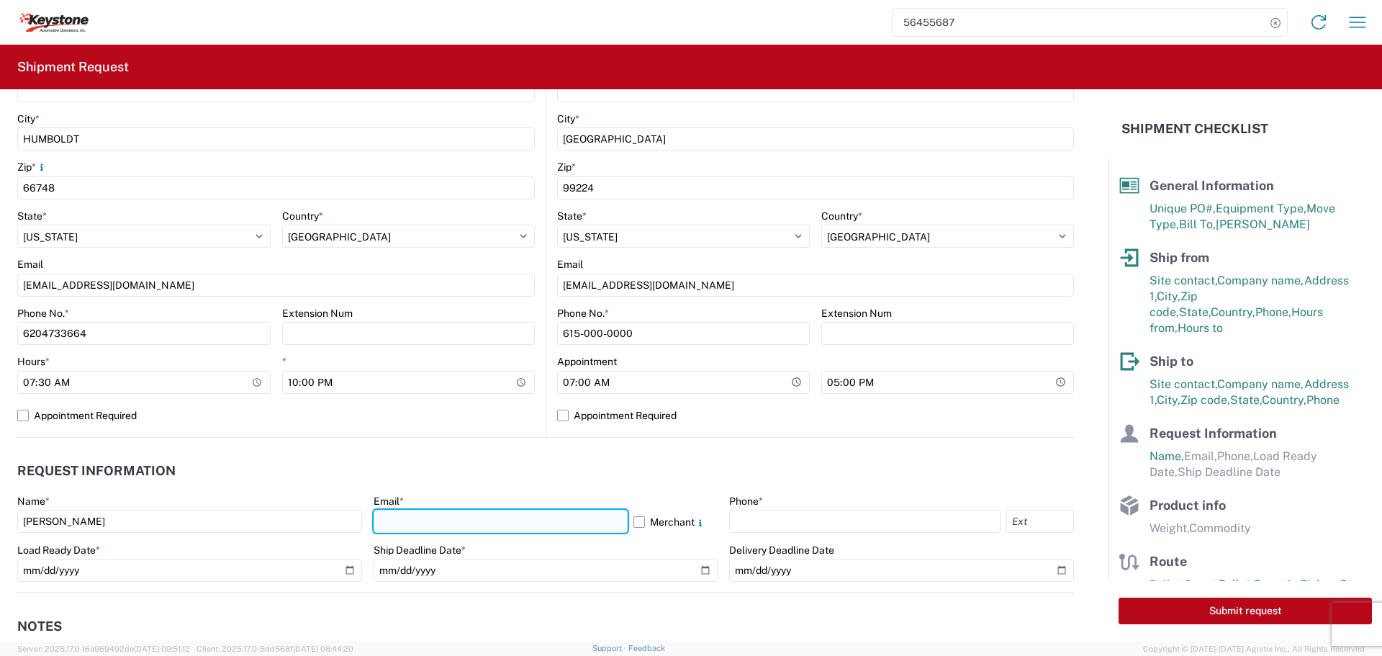
click at [454, 519] on input "text" at bounding box center [501, 521] width 254 height 23
type input "b"
type input "[EMAIL_ADDRESS][DOMAIN_NAME]"
click at [634, 520] on label "Merchant" at bounding box center [675, 521] width 85 height 23
click at [0, 0] on input "Merchant" at bounding box center [0, 0] width 0 height 0
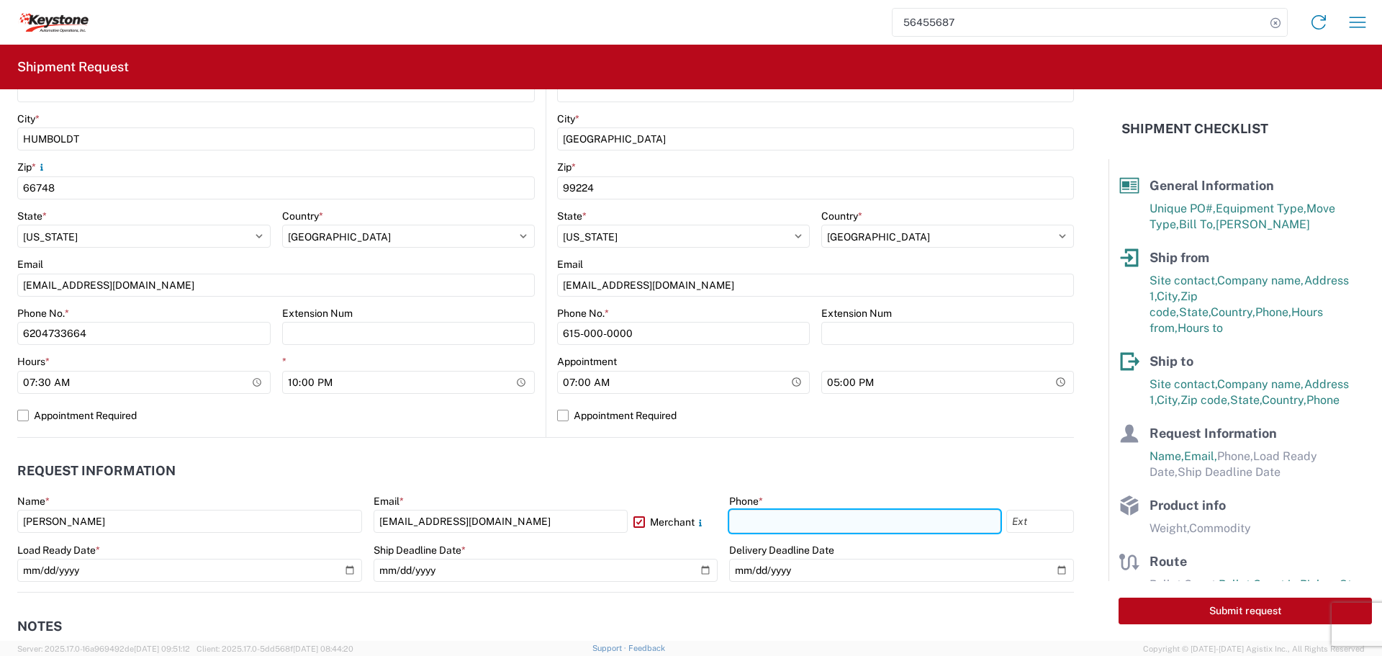
click at [763, 527] on input "text" at bounding box center [864, 521] width 271 height 23
type input "[PHONE_NUMBER]"
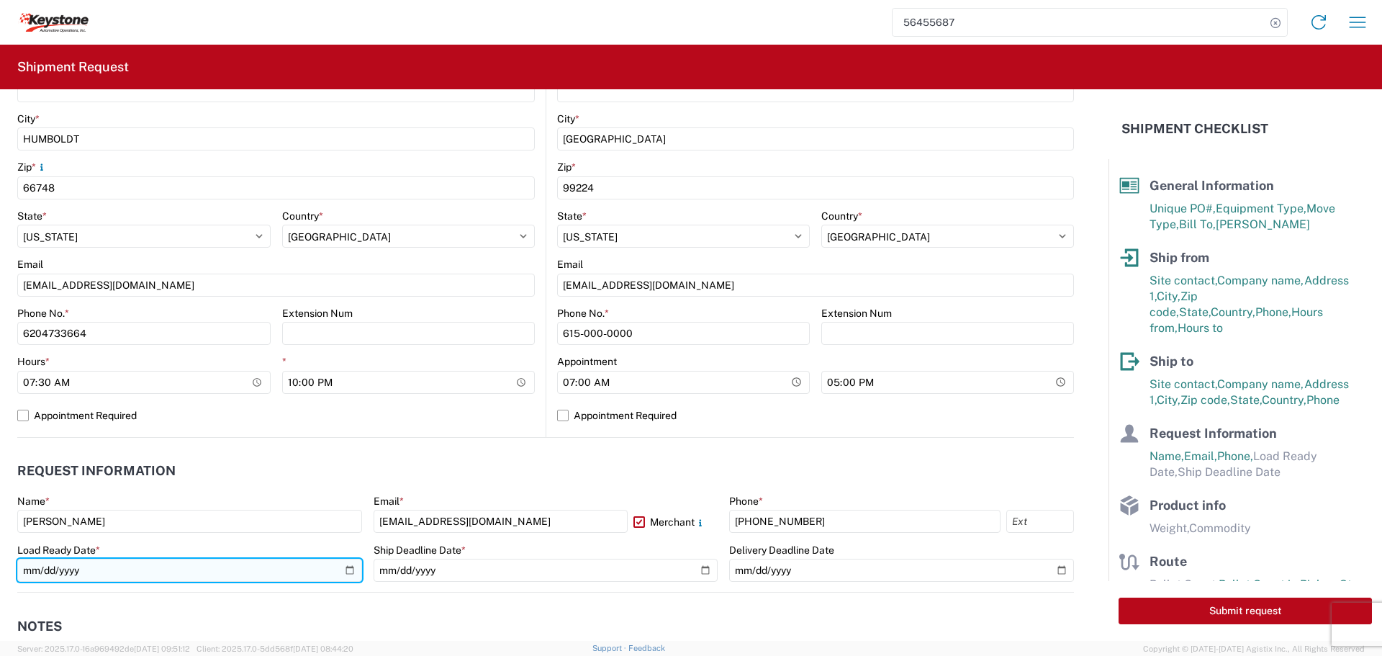
click at [342, 569] on input "date" at bounding box center [189, 570] width 345 height 23
type input "[DATE]"
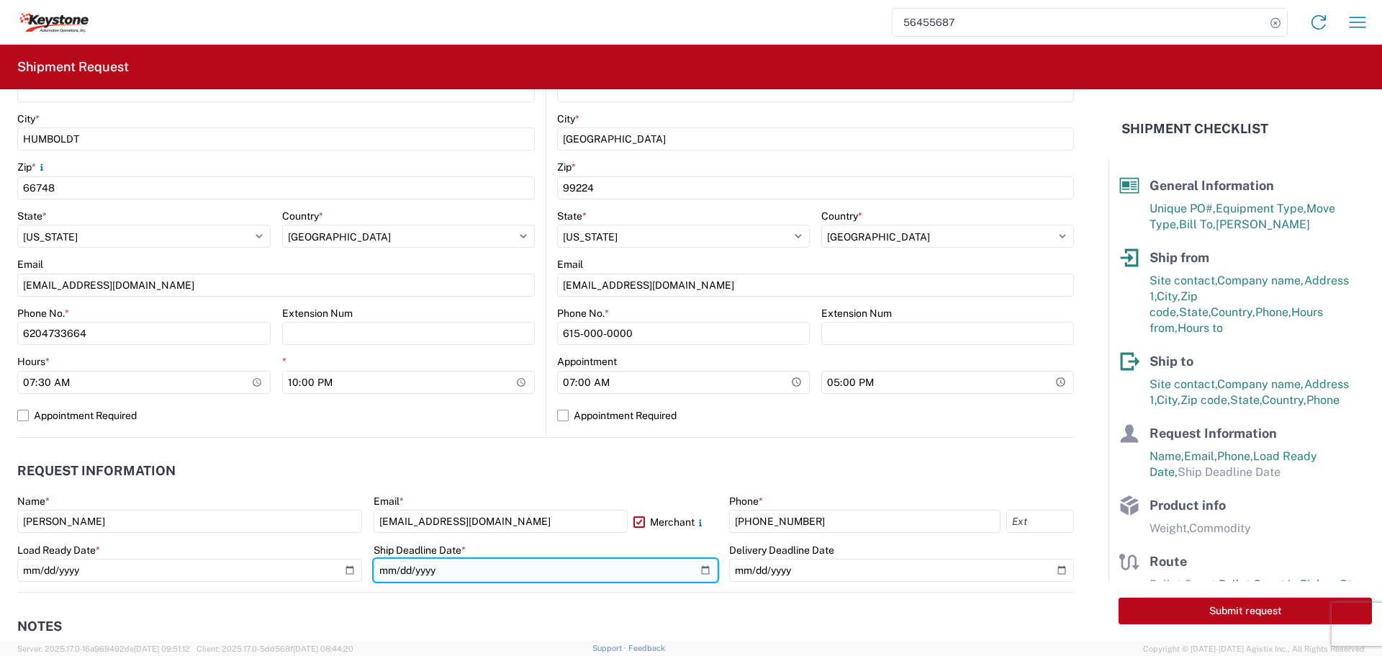
click at [700, 566] on input "date" at bounding box center [546, 570] width 345 height 23
type input "[DATE]"
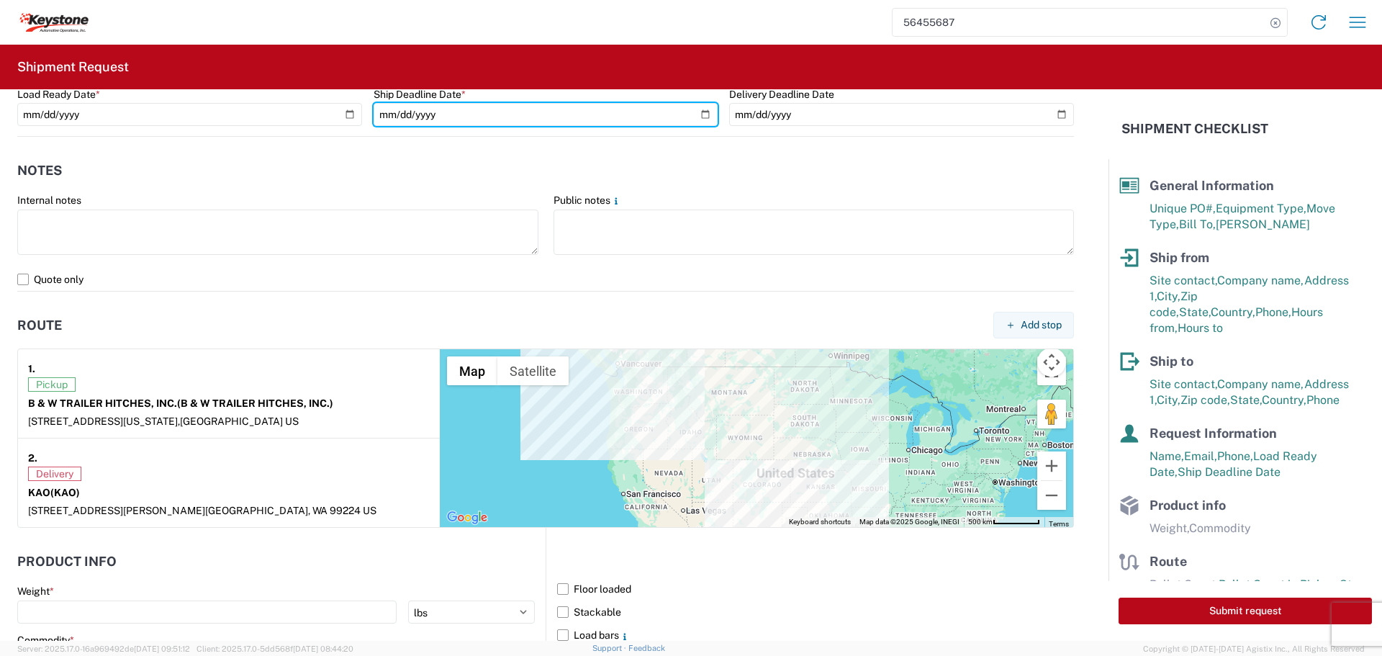
scroll to position [1152, 0]
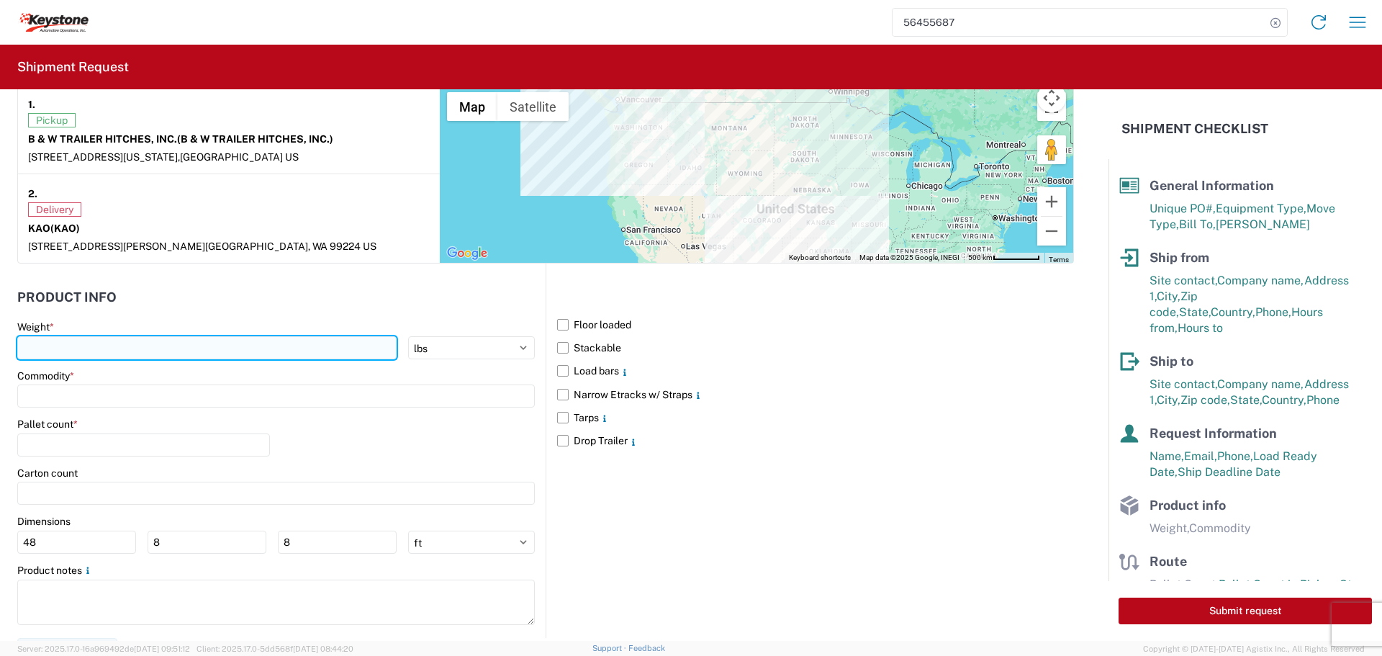
click at [99, 350] on input "number" at bounding box center [206, 347] width 379 height 23
type input "26326"
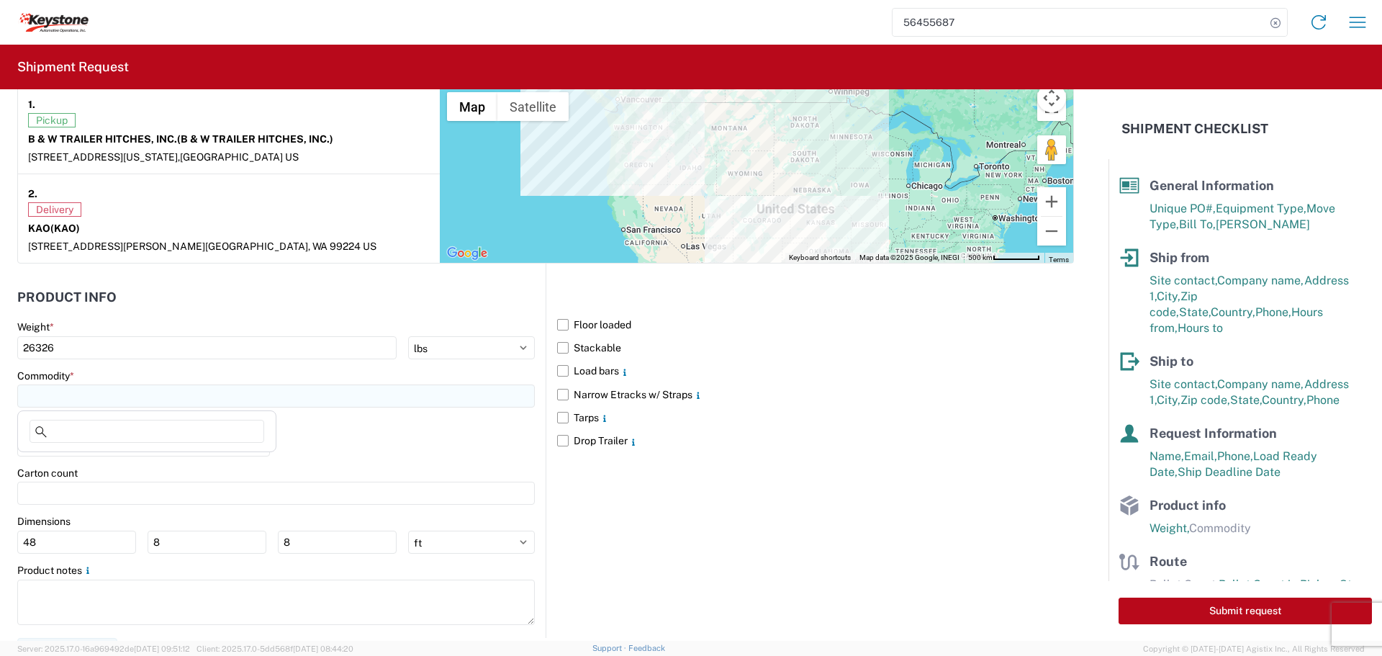
click at [104, 390] on input at bounding box center [276, 395] width 518 height 23
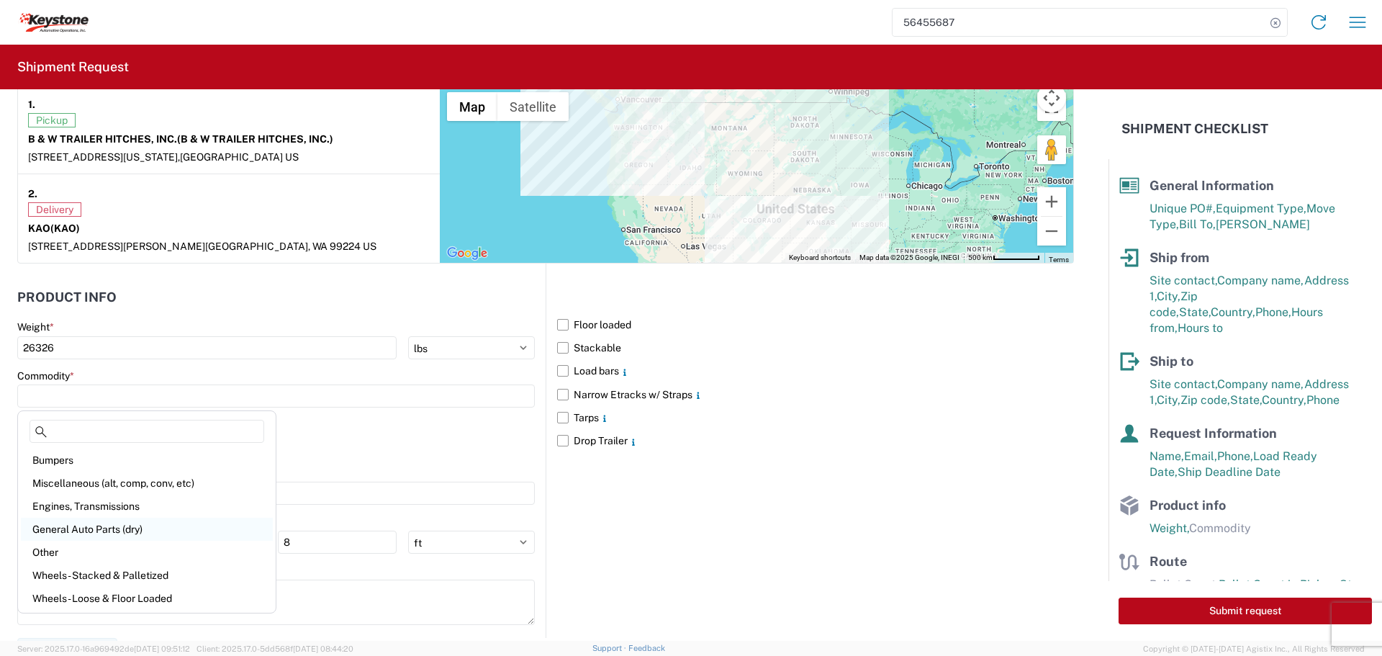
click at [81, 528] on div "General Auto Parts (dry)" at bounding box center [147, 529] width 252 height 23
type input "General Auto Parts (dry)"
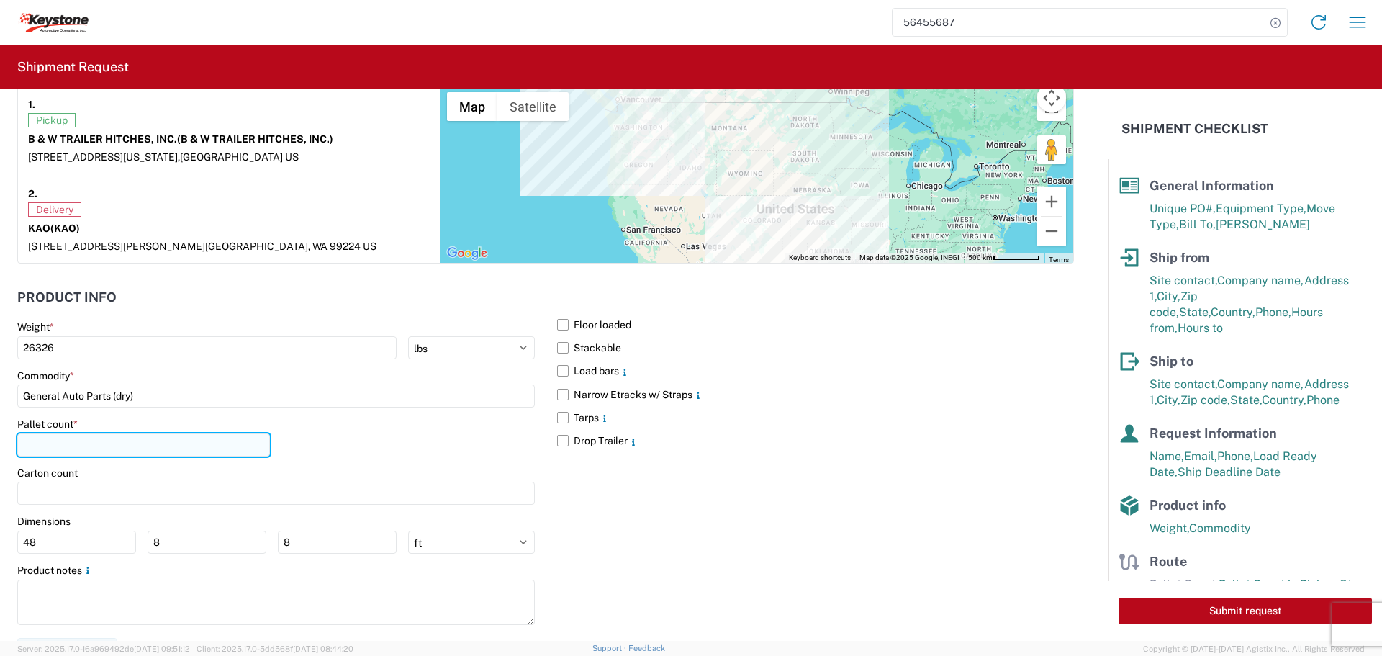
click at [67, 442] on input "number" at bounding box center [143, 444] width 253 height 23
type input "29"
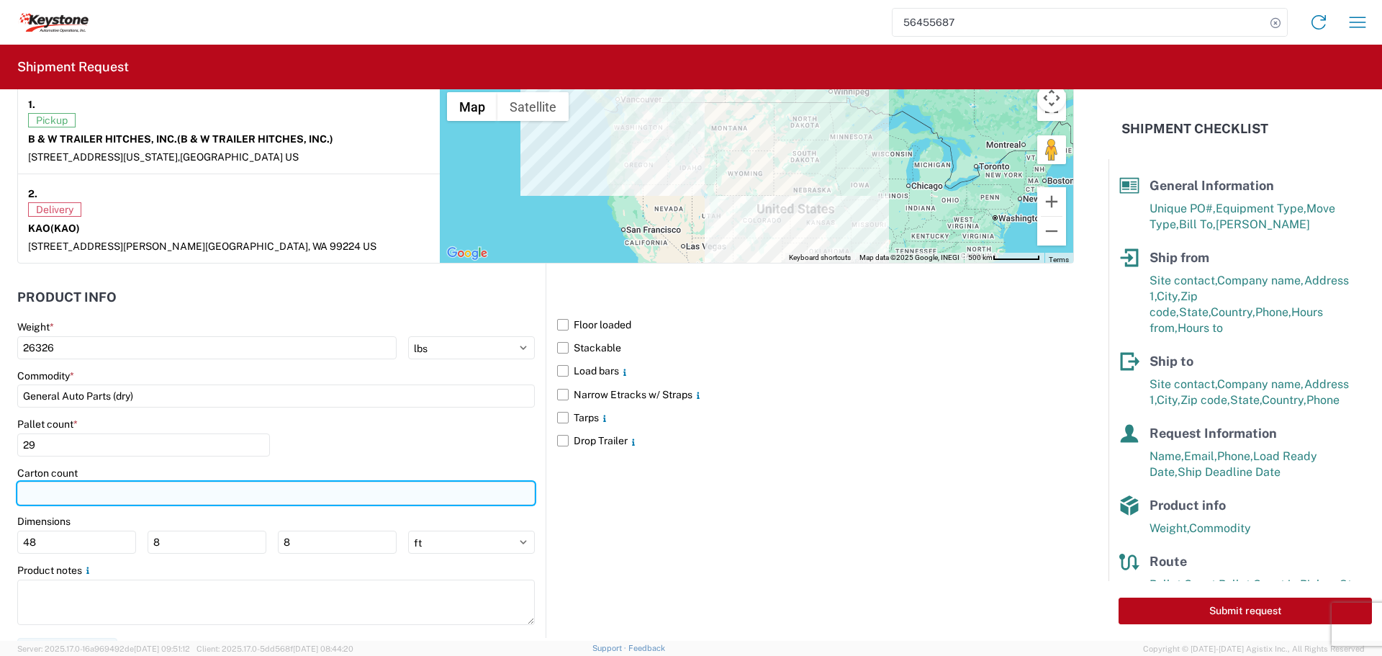
click at [92, 490] on input "number" at bounding box center [276, 493] width 518 height 23
type input "337"
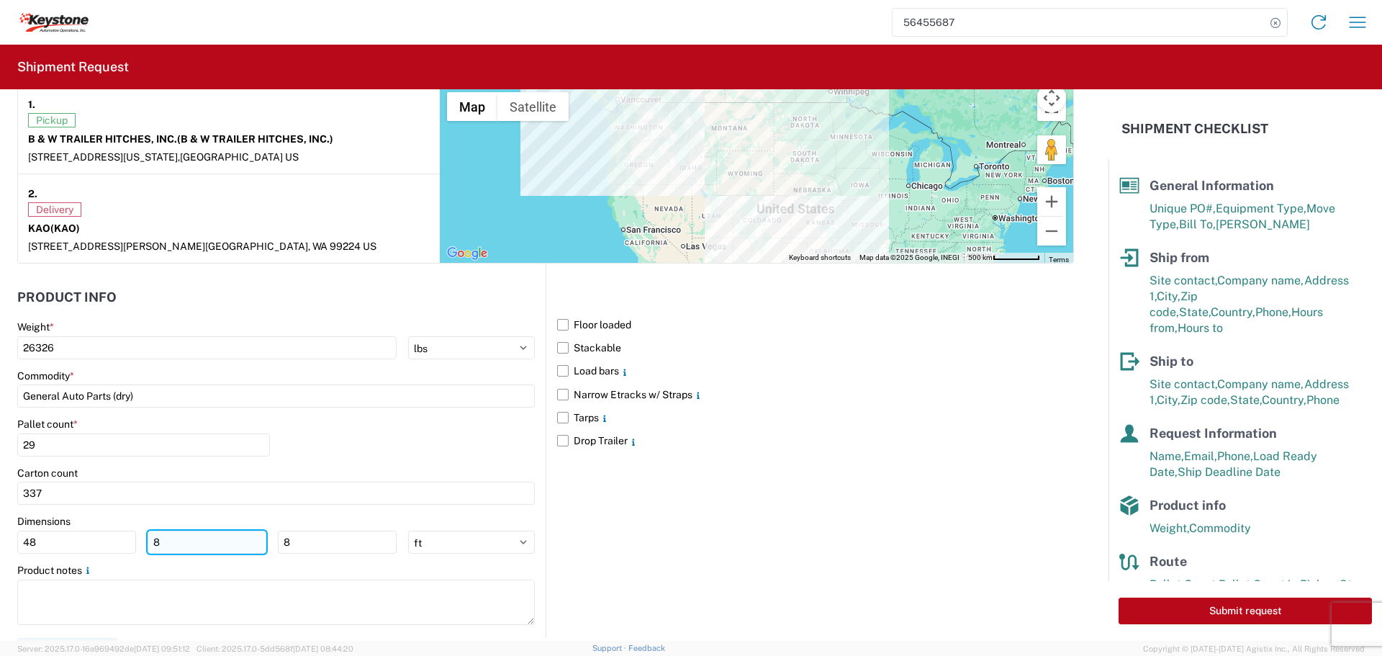
click at [197, 549] on input "8" at bounding box center [207, 541] width 119 height 23
type input "40"
click at [289, 541] on input "8" at bounding box center [337, 541] width 119 height 23
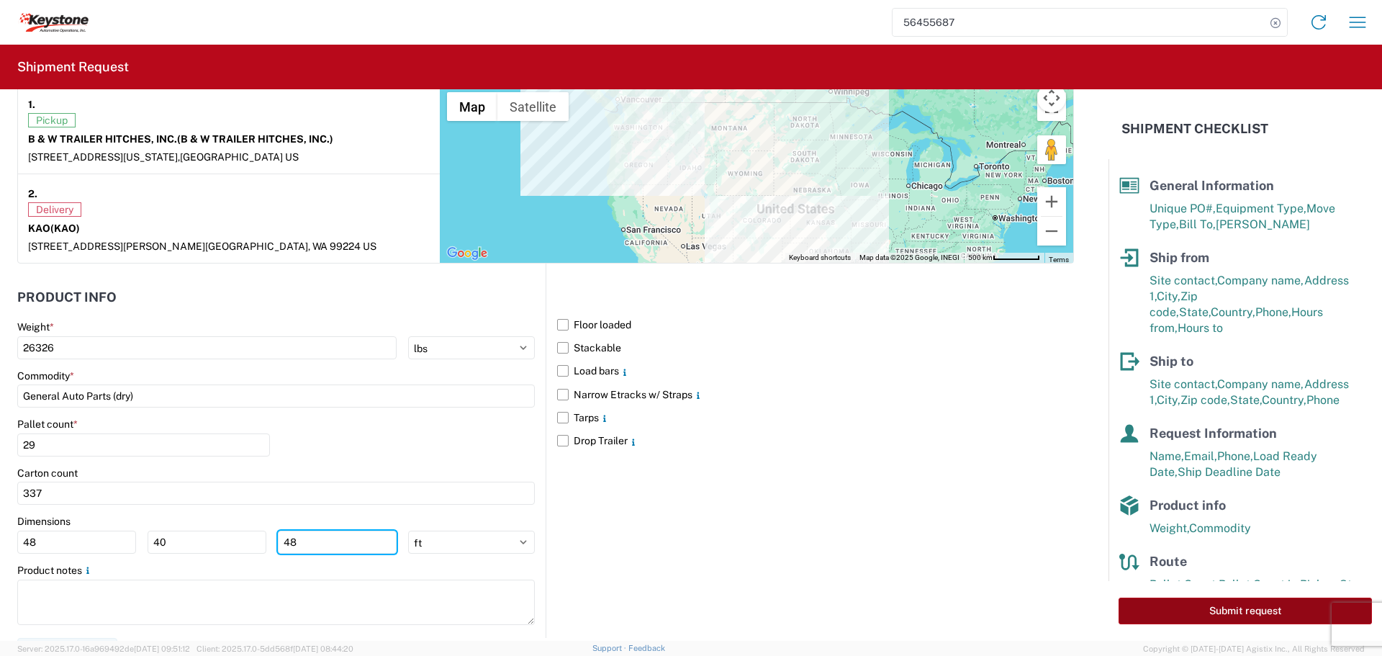
type input "48"
click at [1232, 606] on button "Submit request" at bounding box center [1245, 610] width 253 height 27
select select "KS"
select select "US"
